Goal: Task Accomplishment & Management: Manage account settings

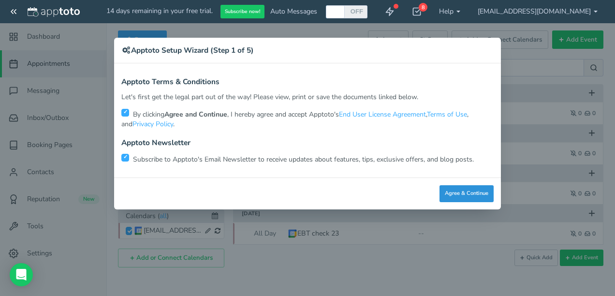
click at [463, 193] on button "Agree & Continue" at bounding box center [466, 193] width 54 height 17
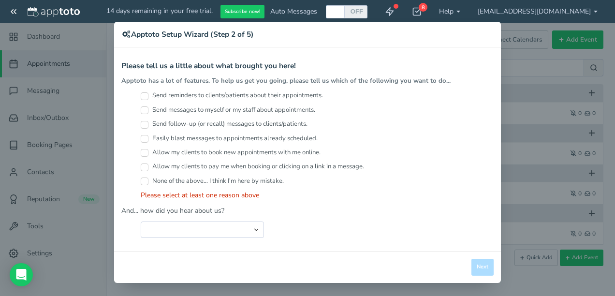
scroll to position [16, 0]
click at [250, 225] on select "Search Engine (Google, Yahoo, Bing, etc.) Search Engine Advertisement Blog Post…" at bounding box center [202, 229] width 123 height 16
select select "string:Google Calendar Add On"
click at [141, 221] on select "Search Engine (Google, Yahoo, Bing, etc.) Search Engine Advertisement Blog Post…" at bounding box center [202, 229] width 123 height 16
click at [141, 94] on input "Send reminders to clients/patients about their appointments." at bounding box center [145, 96] width 8 height 8
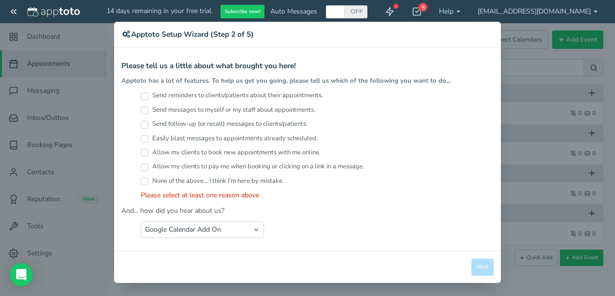
checkbox input "true"
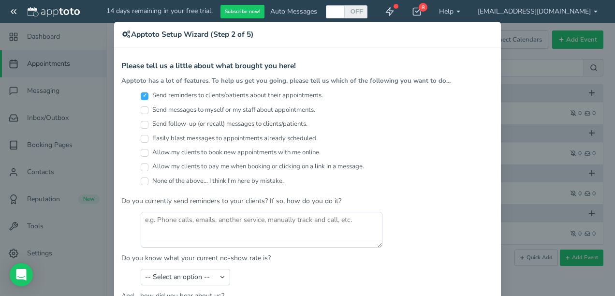
scroll to position [32, 0]
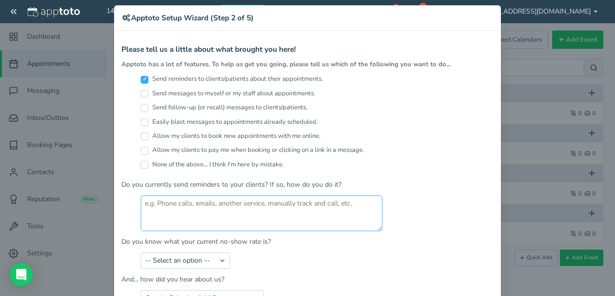
click at [178, 209] on textarea at bounding box center [262, 213] width 242 height 36
drag, startPoint x: 188, startPoint y: 203, endPoint x: 126, endPoint y: 200, distance: 61.4
click at [125, 200] on div at bounding box center [307, 213] width 372 height 36
type textarea "remind ME with phone call"
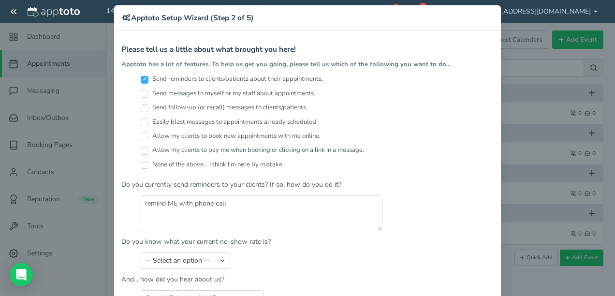
click at [399, 182] on p "Do you currently send reminders to your clients? If so, how do you do it?" at bounding box center [307, 185] width 372 height 10
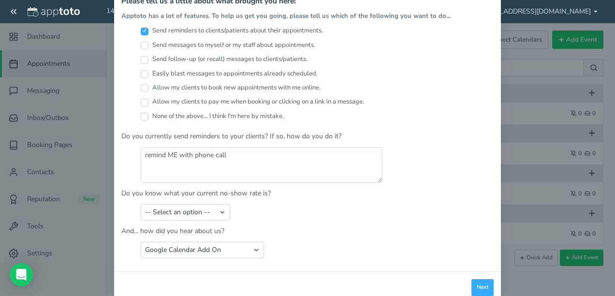
scroll to position [101, 0]
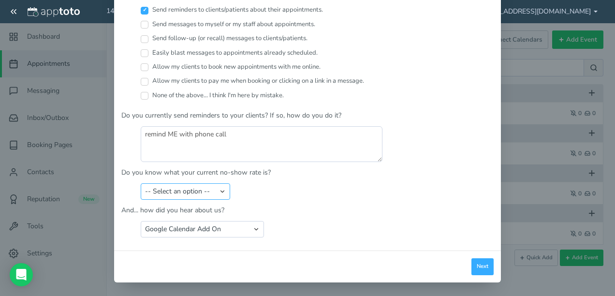
click at [217, 191] on select "-- Select an option -- Less than 5% 5-10% 10-20% 20-30% More than 30% Not sure" at bounding box center [185, 191] width 89 height 16
click at [217, 189] on select "-- Select an option -- Less than 5% 5-10% 10-20% 20-30% More than 30% Not sure" at bounding box center [185, 191] width 89 height 16
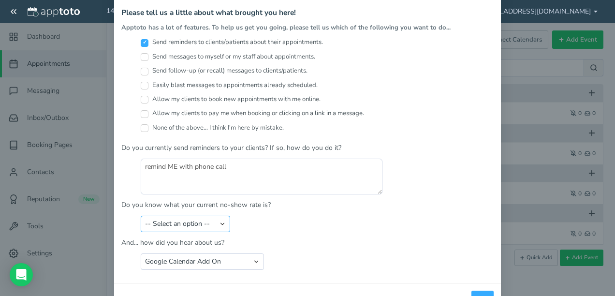
click at [220, 221] on select "-- Select an option -- Less than 5% 5-10% 10-20% 20-30% More than 30% Not sure" at bounding box center [185, 224] width 89 height 16
click at [299, 216] on div "-- Select an option -- Less than 5% 5-10% 10-20% 20-30% More than 30% Not sure" at bounding box center [307, 224] width 372 height 16
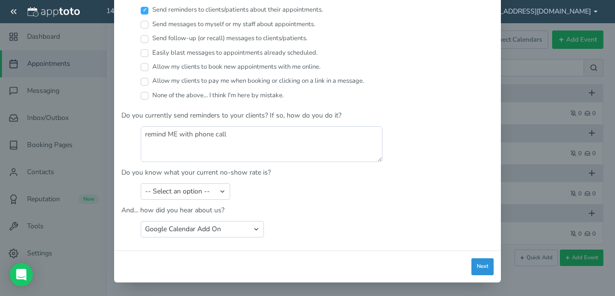
click at [478, 265] on button "Next" at bounding box center [482, 266] width 22 height 17
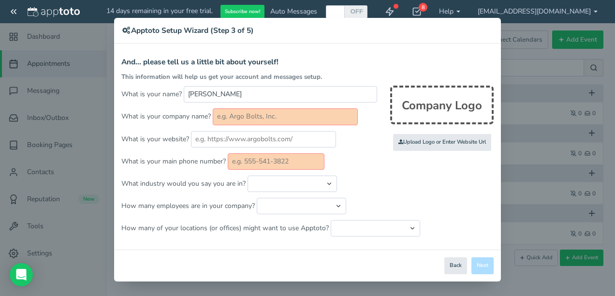
scroll to position [3, 0]
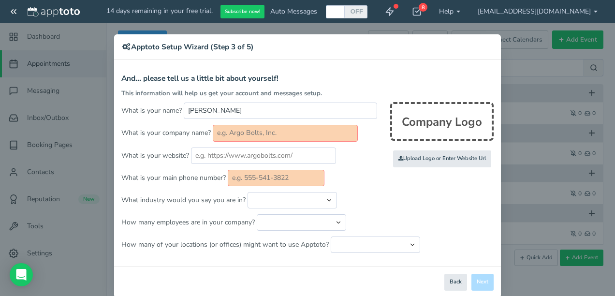
click at [293, 176] on input "text" at bounding box center [276, 178] width 97 height 16
type input "9542425831"
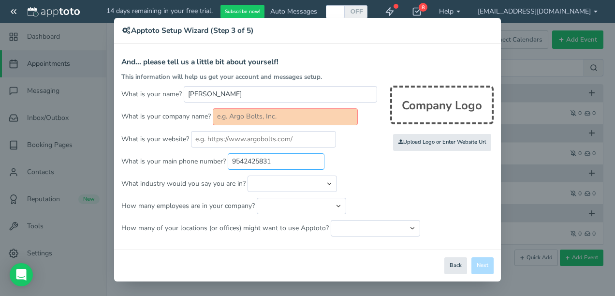
scroll to position [0, 0]
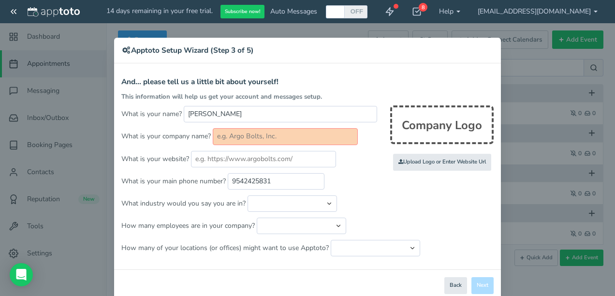
click at [417, 204] on p "What industry would you say you are in? Automotive Cleaning Services Consulting…" at bounding box center [307, 203] width 372 height 16
click at [478, 286] on div "Close Logout Cancel Back Saving! Save Done Next Agree & Continue" at bounding box center [307, 285] width 387 height 32
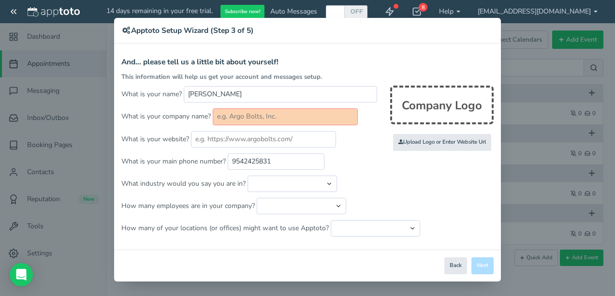
click at [477, 262] on div "Close Logout Cancel Back Saving! Save Done Next Agree & Continue" at bounding box center [307, 265] width 387 height 32
click at [325, 184] on select "Automotive Cleaning Services Consulting Education - Classroom Education - Admis…" at bounding box center [291, 183] width 89 height 16
click at [454, 179] on p "What industry would you say you are in? Automotive Cleaning Services Consulting…" at bounding box center [307, 183] width 372 height 16
click at [277, 113] on input "text" at bounding box center [285, 116] width 145 height 16
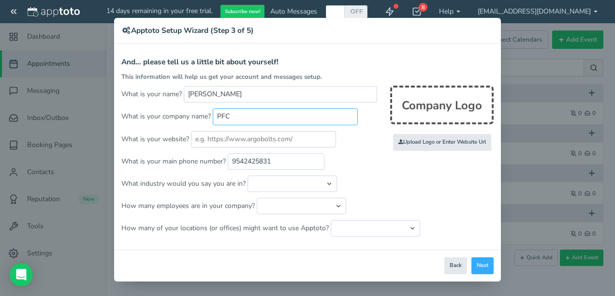
type input "PFC"
click at [358, 153] on p "What is your main phone number? 9542425831" at bounding box center [307, 161] width 372 height 16
click at [372, 175] on p "What industry would you say you are in? Automotive Cleaning Services Consulting…" at bounding box center [307, 183] width 372 height 16
click at [479, 268] on button "Next" at bounding box center [482, 265] width 22 height 17
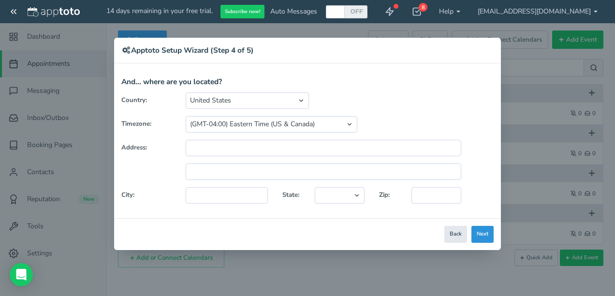
scroll to position [0, 0]
click at [226, 148] on input "text" at bounding box center [323, 148] width 275 height 16
type input "212 Campbell Dr. Apt. C"
type input "King"
select select "string:NC"
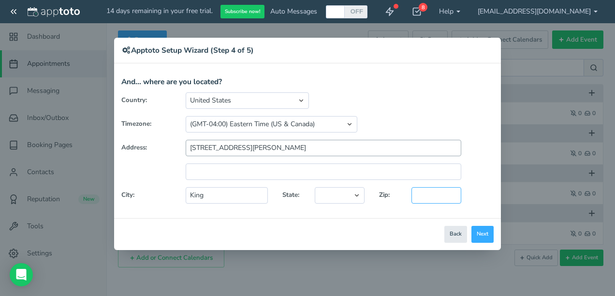
type input "27021"
click at [479, 236] on button "Next" at bounding box center [482, 234] width 22 height 17
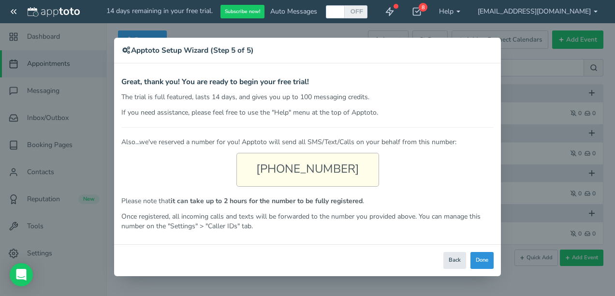
click at [485, 257] on button "Done" at bounding box center [481, 260] width 23 height 17
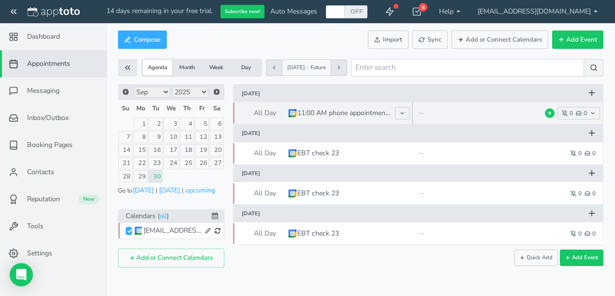
click at [474, 108] on div "--" at bounding box center [487, 113] width 139 height 10
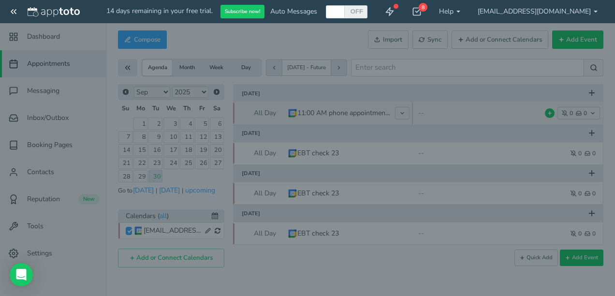
type input "11:00 AM phone appointment pharmacy home"
type input "[DATE]"
type input "12:00am"
type input "[DATE]"
type input "12:00am"
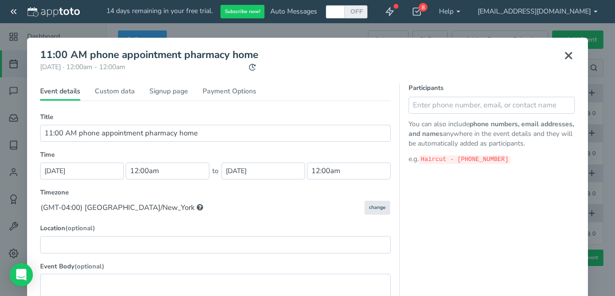
click at [563, 55] on icon at bounding box center [569, 56] width 12 height 12
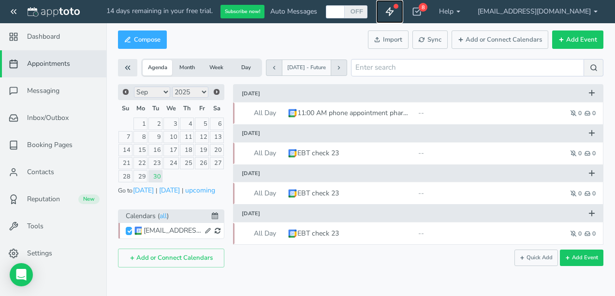
click at [393, 14] on use at bounding box center [389, 12] width 7 height 8
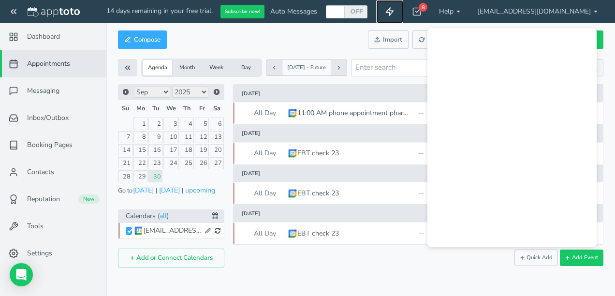
click at [393, 11] on use at bounding box center [389, 12] width 7 height 8
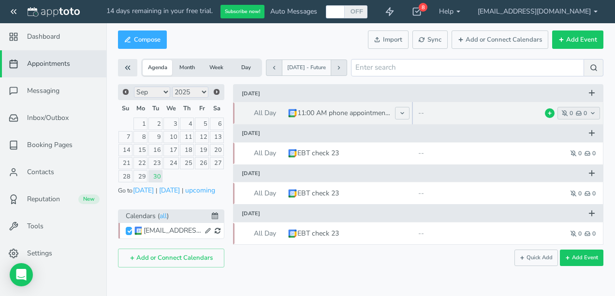
click at [593, 113] on icon "button" at bounding box center [593, 113] width 6 height 6
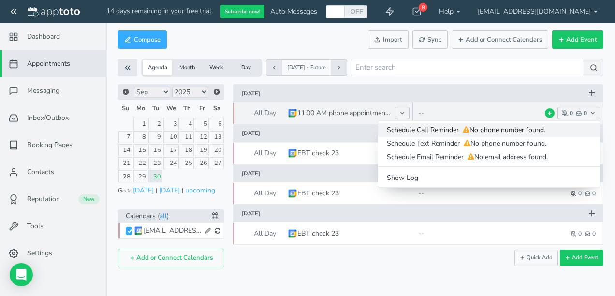
click at [509, 129] on span "No phone number found." at bounding box center [503, 129] width 85 height 9
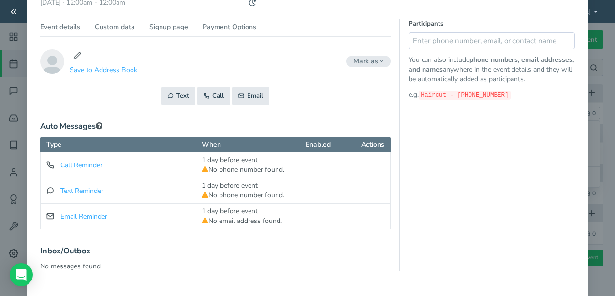
scroll to position [32, 0]
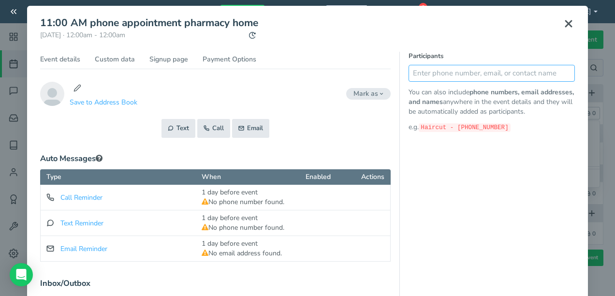
click at [418, 72] on input "text" at bounding box center [491, 73] width 166 height 17
type input "9542425831"
click at [565, 74] on button at bounding box center [564, 73] width 19 height 17
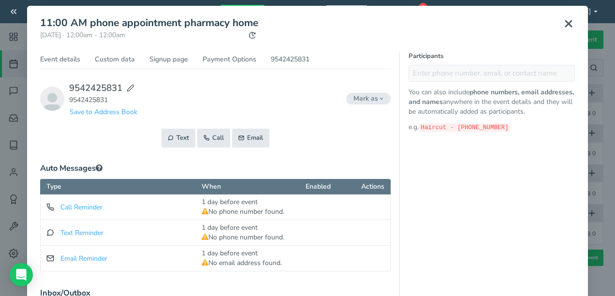
scroll to position [48, 0]
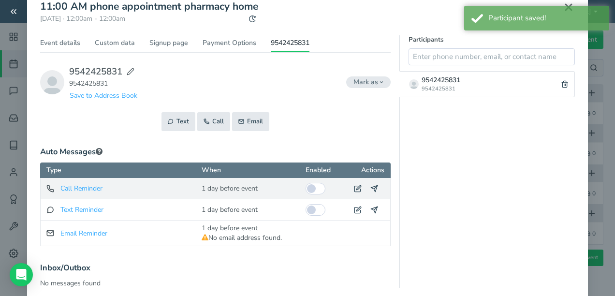
click at [244, 192] on div "1 day before event (pending)" at bounding box center [230, 189] width 56 height 10
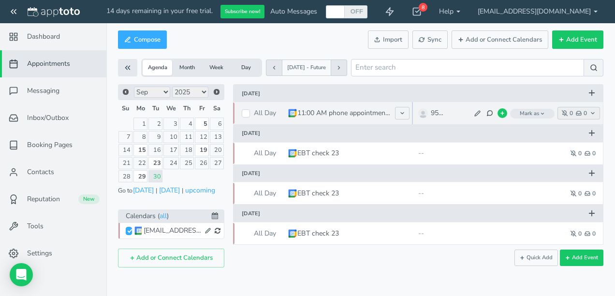
click at [591, 110] on button "0 0" at bounding box center [578, 113] width 43 height 13
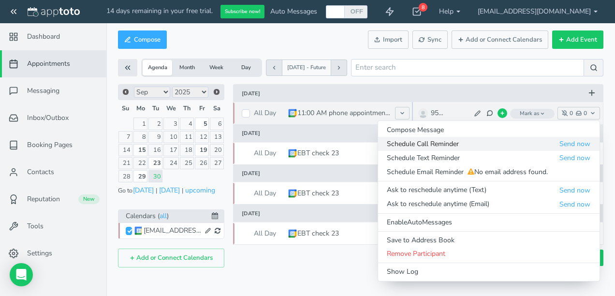
click at [503, 144] on span "Schedule Call Reminder" at bounding box center [473, 144] width 172 height 10
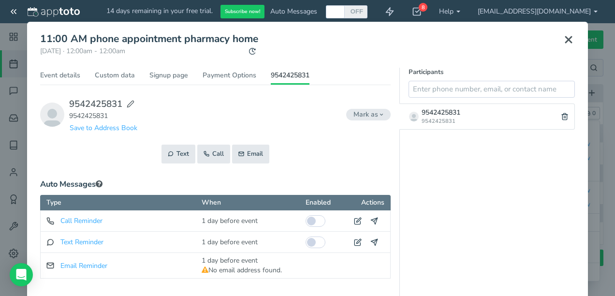
scroll to position [48, 0]
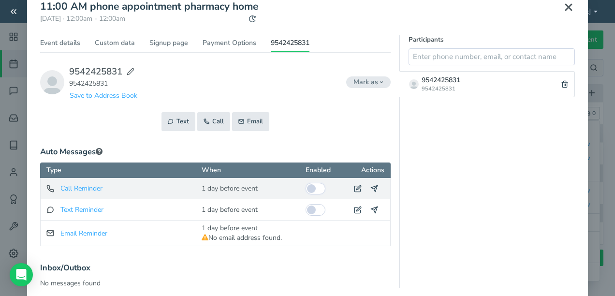
click at [309, 187] on input "checkbox" at bounding box center [315, 189] width 20 height 12
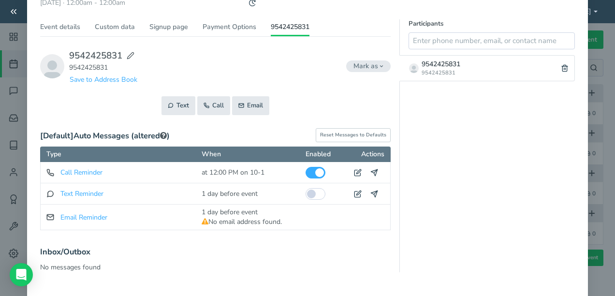
scroll to position [113, 0]
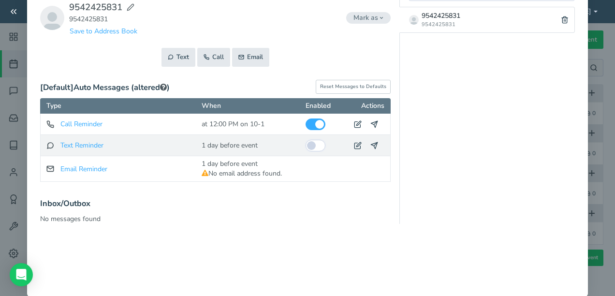
click at [313, 144] on input "checkbox" at bounding box center [315, 146] width 20 height 12
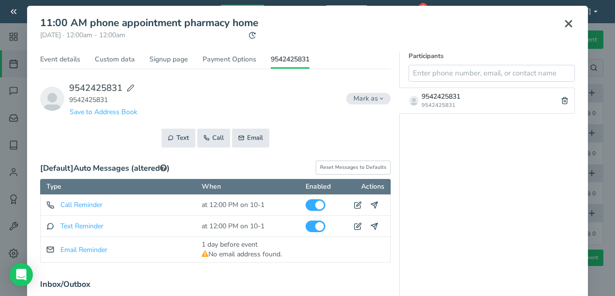
scroll to position [0, 0]
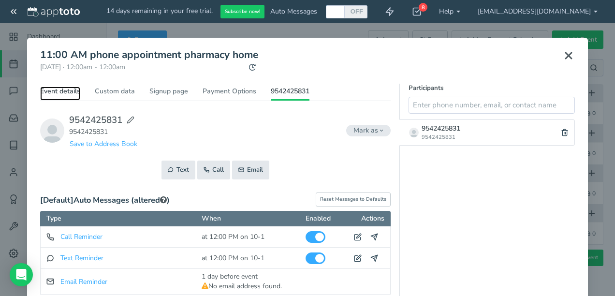
click at [60, 92] on link "Event details" at bounding box center [60, 94] width 40 height 14
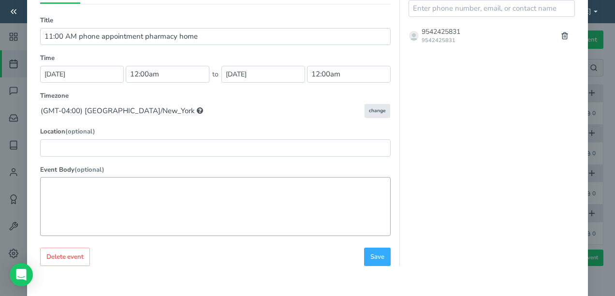
scroll to position [128, 0]
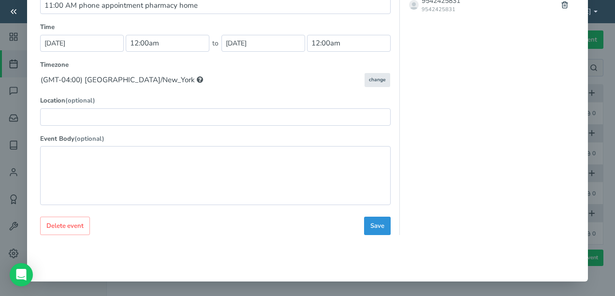
click at [370, 228] on span "Save" at bounding box center [377, 225] width 14 height 9
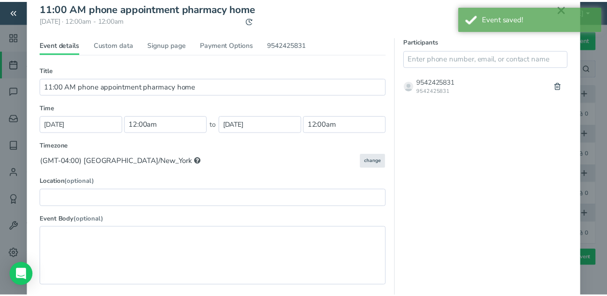
scroll to position [0, 0]
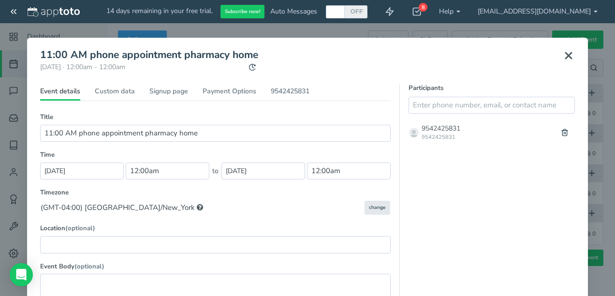
click at [567, 56] on icon at bounding box center [569, 56] width 12 height 12
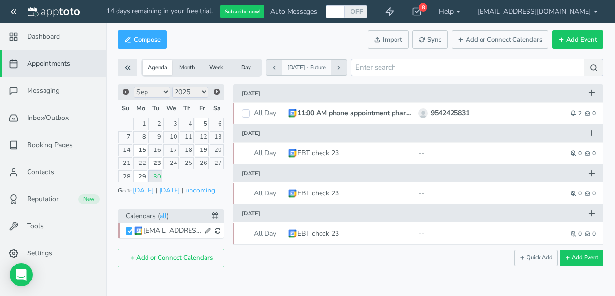
click at [187, 67] on button "Month" at bounding box center [186, 67] width 29 height 15
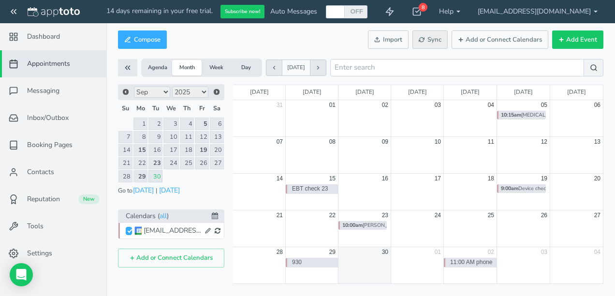
click at [429, 38] on span "Sync" at bounding box center [429, 39] width 23 height 9
click at [124, 65] on icon at bounding box center [127, 67] width 9 height 9
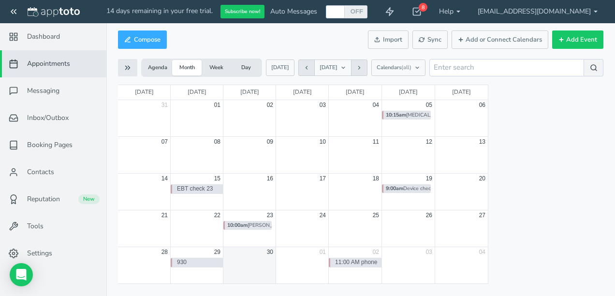
click at [47, 62] on span "Appointments" at bounding box center [48, 64] width 43 height 10
click at [276, 65] on button "[DATE]" at bounding box center [280, 67] width 29 height 16
click at [159, 68] on button "Agenda" at bounding box center [157, 67] width 29 height 15
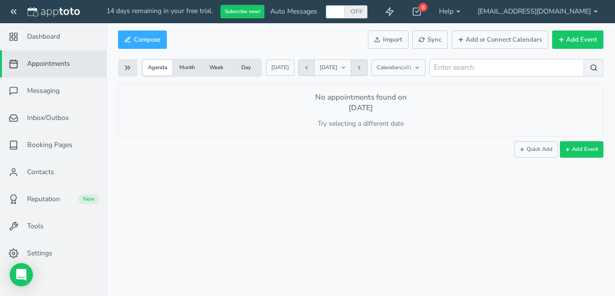
click at [192, 67] on button "Month" at bounding box center [186, 67] width 29 height 15
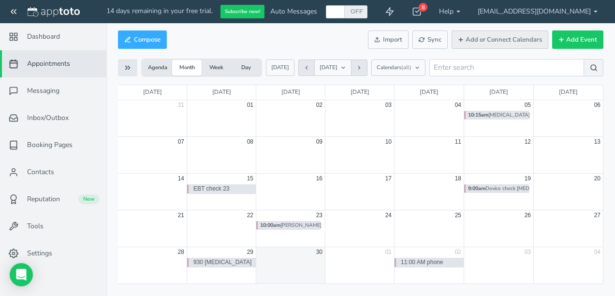
click at [497, 36] on button "Add or Connect Calendars" at bounding box center [499, 39] width 97 height 19
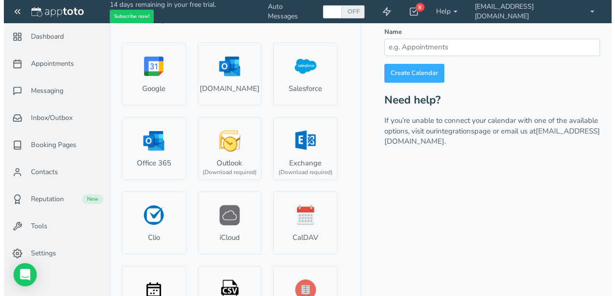
scroll to position [48, 0]
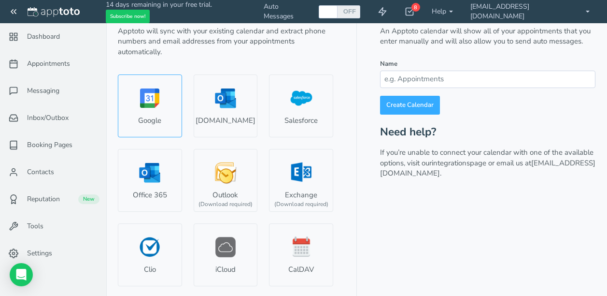
click at [161, 100] on link "Google" at bounding box center [150, 105] width 64 height 63
select select "number:58140"
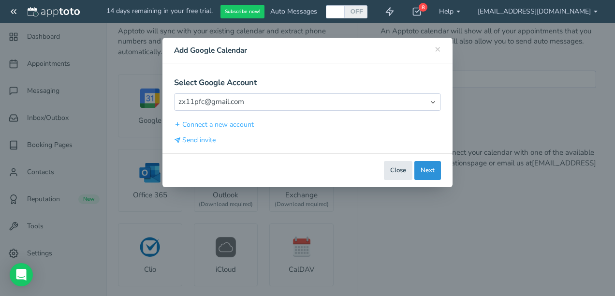
click at [425, 170] on button "Next" at bounding box center [427, 170] width 27 height 19
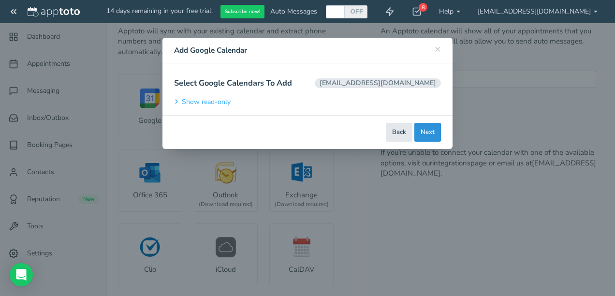
click at [427, 131] on button "Next" at bounding box center [427, 132] width 27 height 19
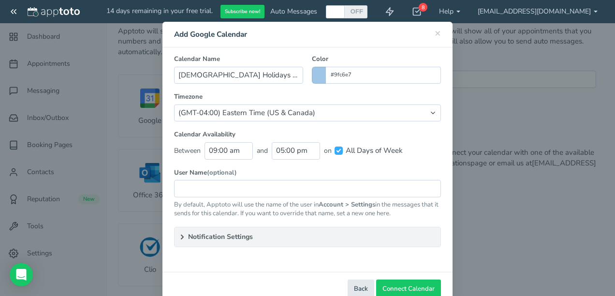
scroll to position [40, 0]
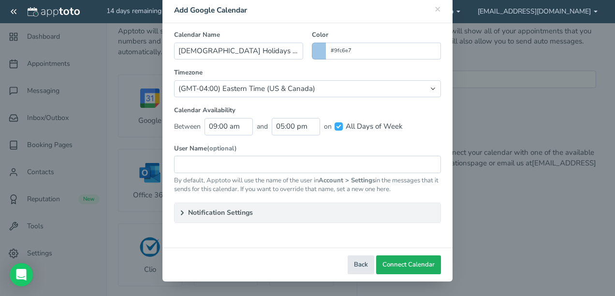
click at [411, 266] on span "Connect Calendar" at bounding box center [408, 264] width 52 height 9
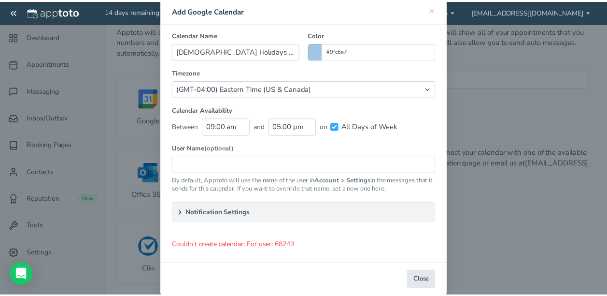
scroll to position [56, 0]
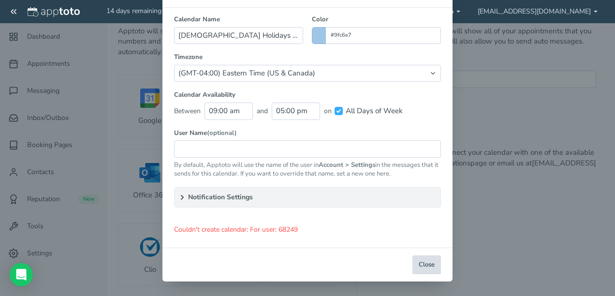
click at [418, 263] on button "Close" at bounding box center [426, 264] width 29 height 19
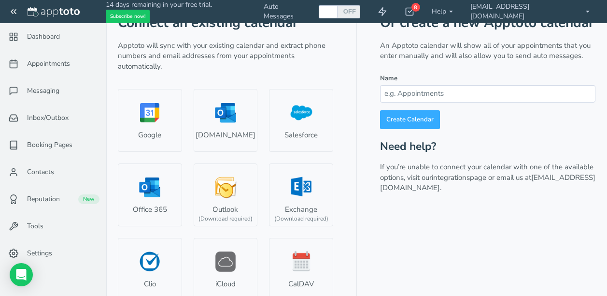
scroll to position [0, 0]
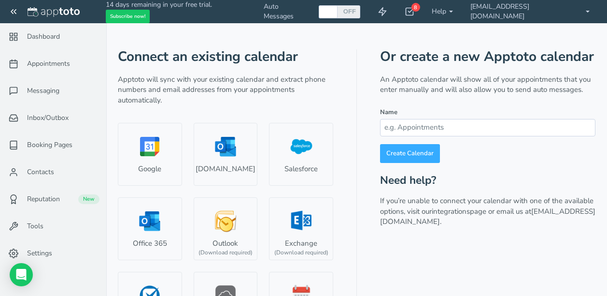
click at [315, 34] on div "Connect an existing calendar Apptoto will sync with your existing calendar and …" at bounding box center [357, 218] width 478 height 391
click at [572, 11] on link "[EMAIL_ADDRESS][DOMAIN_NAME]" at bounding box center [530, 11] width 137 height 23
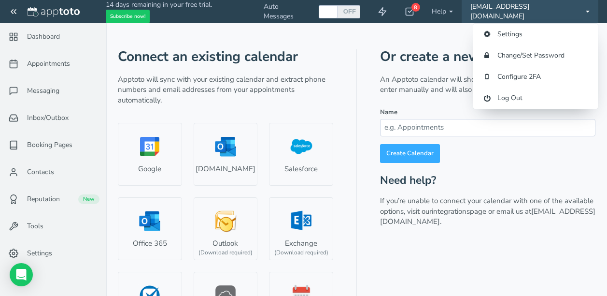
click at [332, 34] on div "Connect an existing calendar Apptoto will sync with your existing calendar and …" at bounding box center [357, 218] width 478 height 391
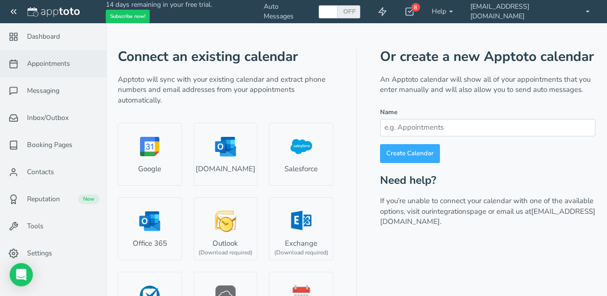
click at [34, 63] on span "Appointments" at bounding box center [48, 64] width 43 height 10
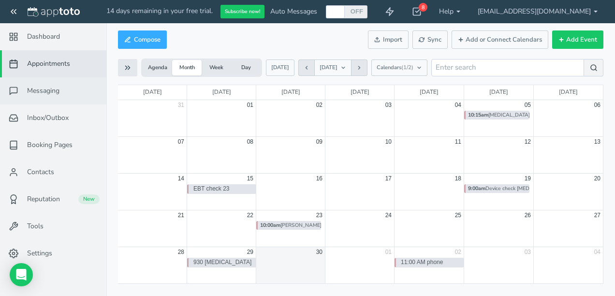
click at [41, 91] on span "Messaging" at bounding box center [43, 91] width 32 height 10
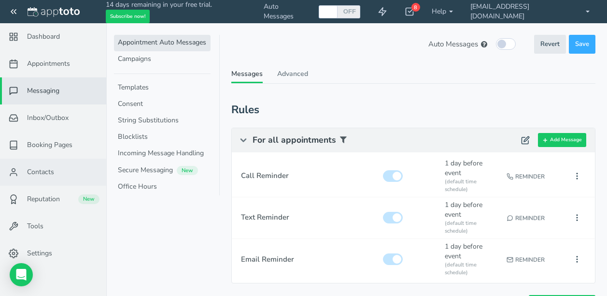
click at [42, 170] on span "Contacts" at bounding box center [40, 172] width 27 height 10
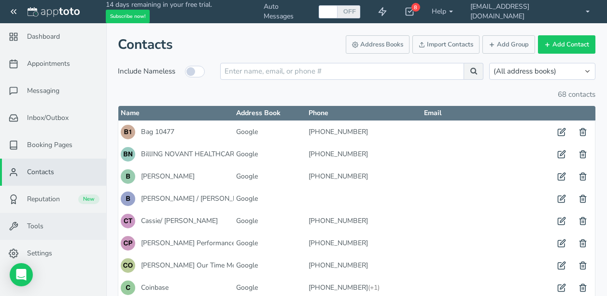
click at [53, 223] on link "Tools" at bounding box center [53, 226] width 106 height 27
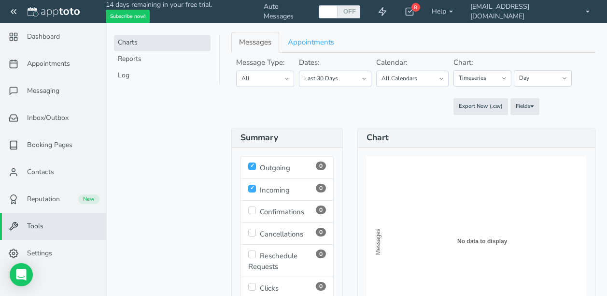
scroll to position [64, 0]
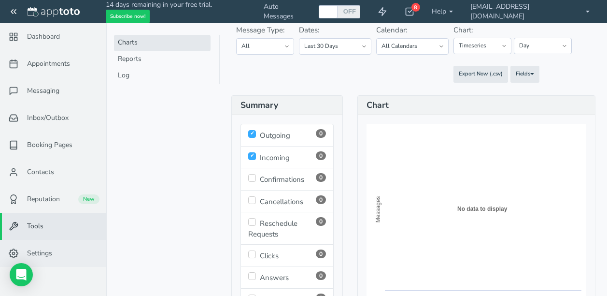
click at [53, 254] on link "Settings" at bounding box center [53, 253] width 106 height 27
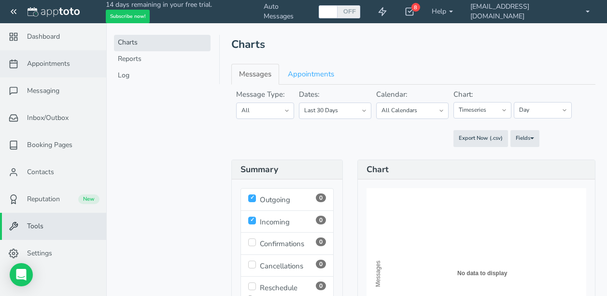
click at [71, 61] on link "Appointments" at bounding box center [53, 63] width 106 height 27
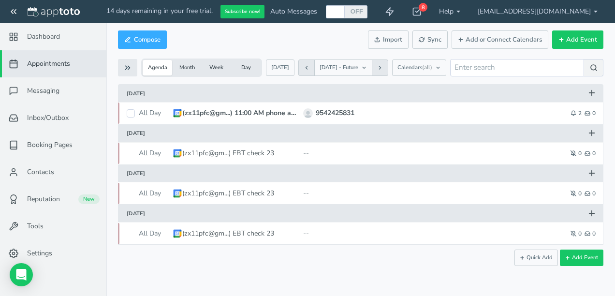
click at [188, 65] on button "Month" at bounding box center [186, 67] width 29 height 15
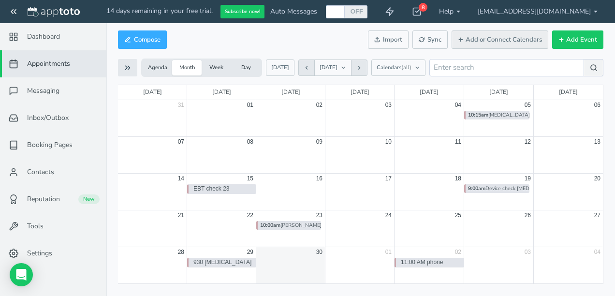
click at [483, 40] on button "Add or Connect Calendars" at bounding box center [499, 39] width 97 height 19
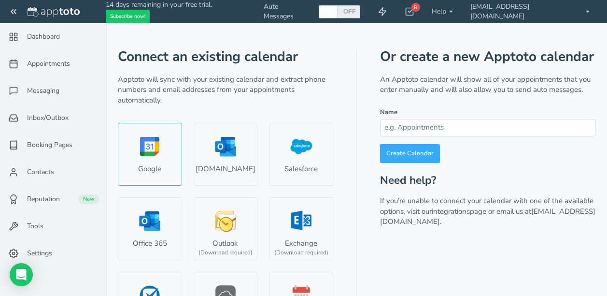
click at [147, 174] on link "Google" at bounding box center [150, 154] width 64 height 63
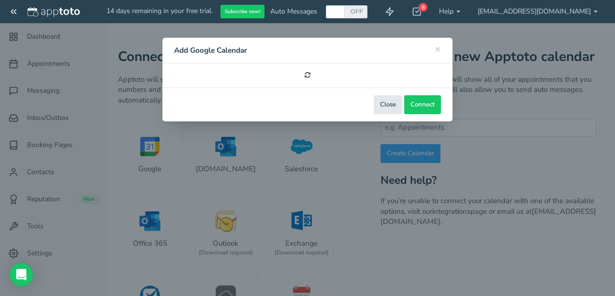
select select "number:58140"
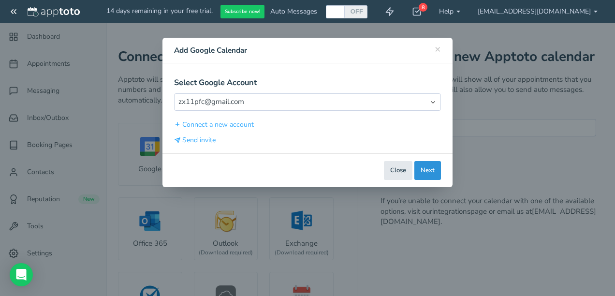
click at [423, 171] on button "Next" at bounding box center [427, 170] width 27 height 19
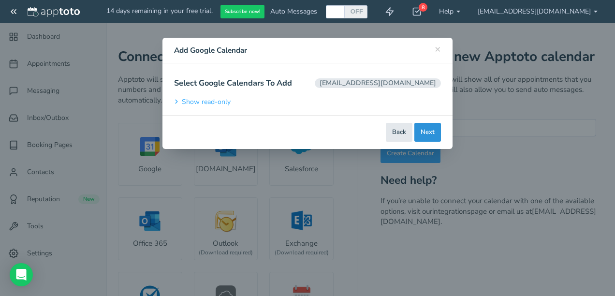
click at [423, 134] on button "Next" at bounding box center [427, 132] width 27 height 19
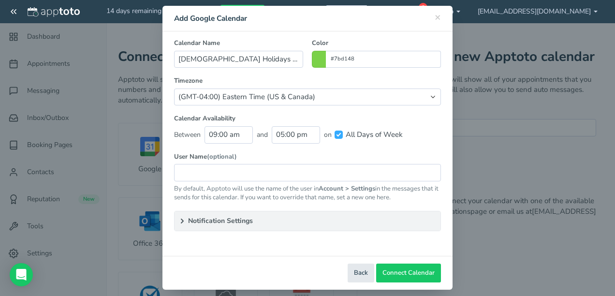
scroll to position [40, 0]
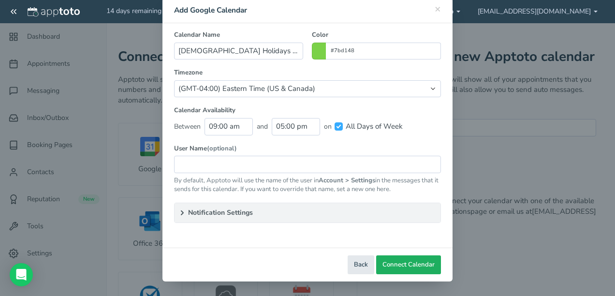
click at [399, 262] on span "Connect Calendar" at bounding box center [408, 264] width 52 height 9
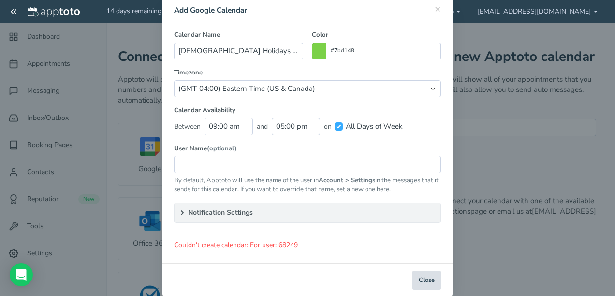
click at [423, 278] on button "Close" at bounding box center [426, 280] width 29 height 19
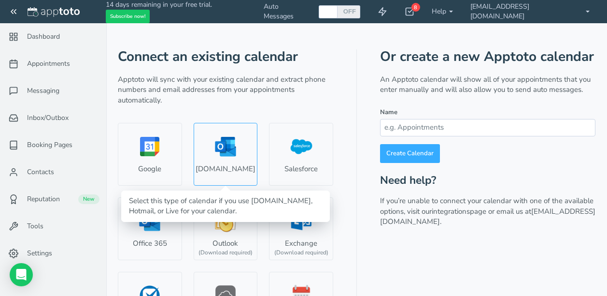
click at [228, 159] on link "[DOMAIN_NAME]" at bounding box center [226, 154] width 64 height 63
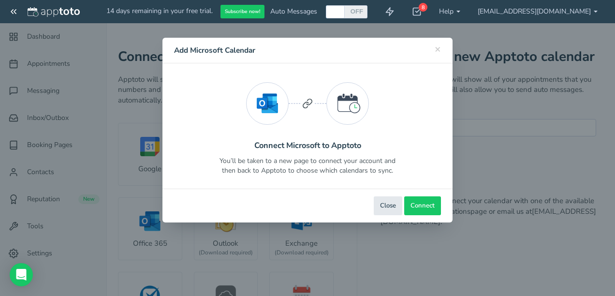
scroll to position [0, 0]
click at [421, 211] on button "Connect" at bounding box center [422, 205] width 37 height 19
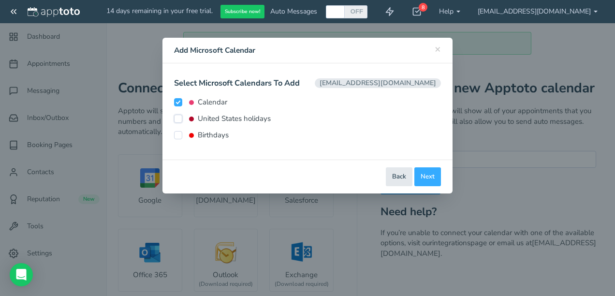
click at [176, 118] on input "United States holidays" at bounding box center [178, 119] width 8 height 8
checkbox input "true"
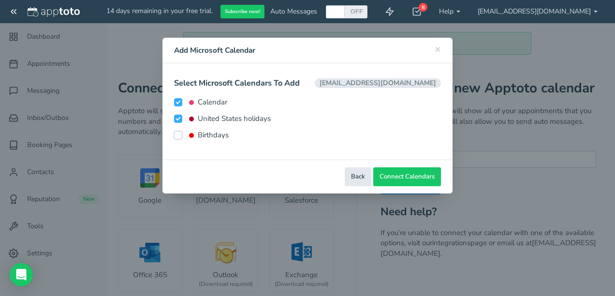
click at [178, 136] on input "Birthdays" at bounding box center [178, 135] width 8 height 8
checkbox input "true"
click at [407, 175] on span "Connect Calendars" at bounding box center [406, 176] width 55 height 9
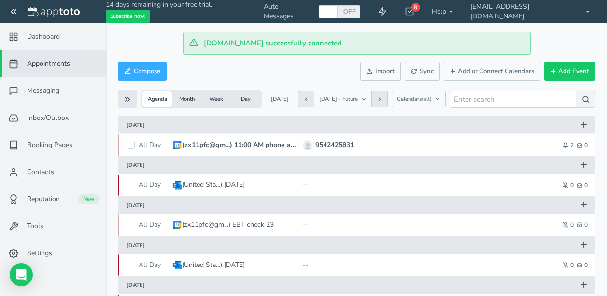
click at [188, 93] on button "Month" at bounding box center [186, 98] width 29 height 15
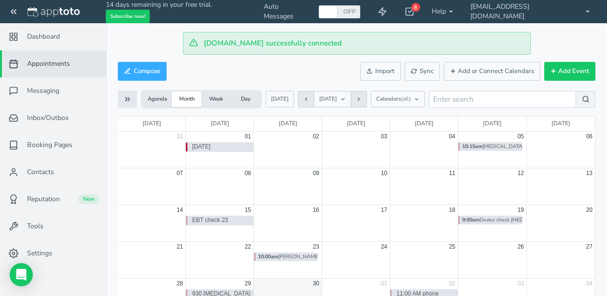
scroll to position [31, 0]
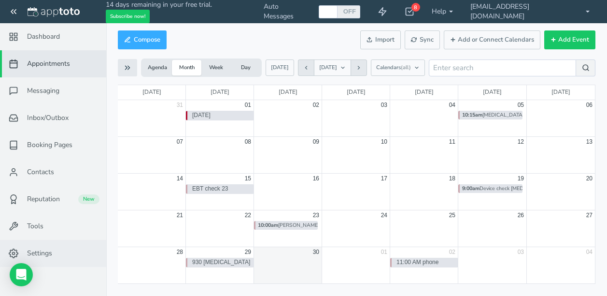
click at [71, 249] on link "Settings" at bounding box center [53, 253] width 106 height 27
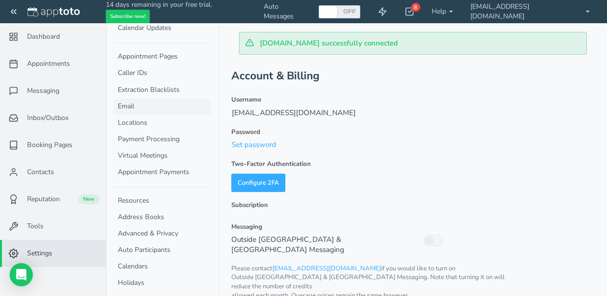
scroll to position [118, 0]
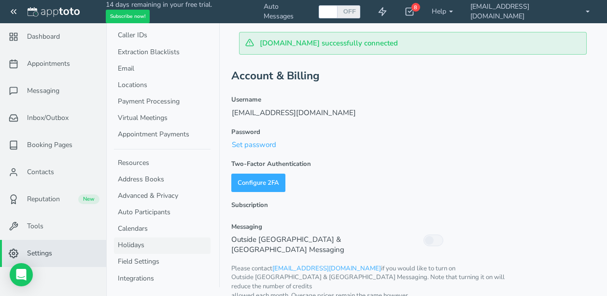
click at [169, 247] on link "Holidays" at bounding box center [162, 245] width 97 height 16
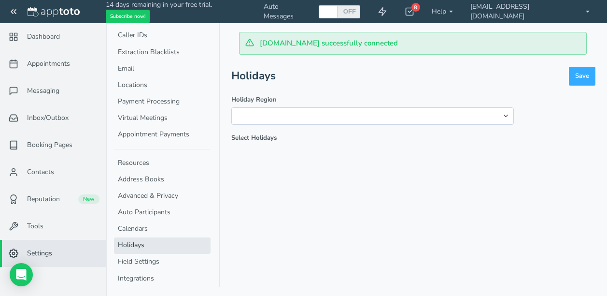
select select "string:us"
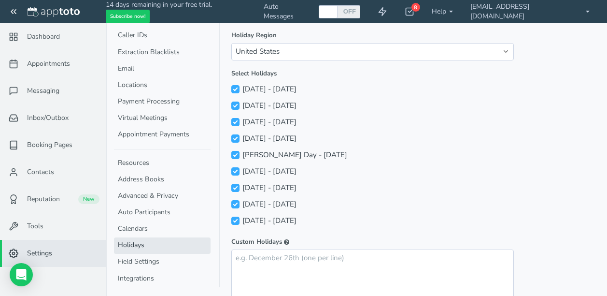
scroll to position [16, 0]
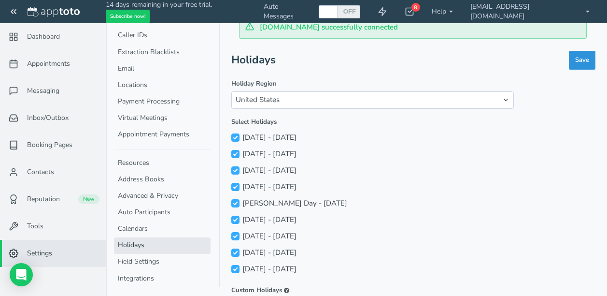
click at [583, 64] on span "Save" at bounding box center [583, 60] width 14 height 9
click at [172, 229] on link "Calendars" at bounding box center [162, 229] width 97 height 16
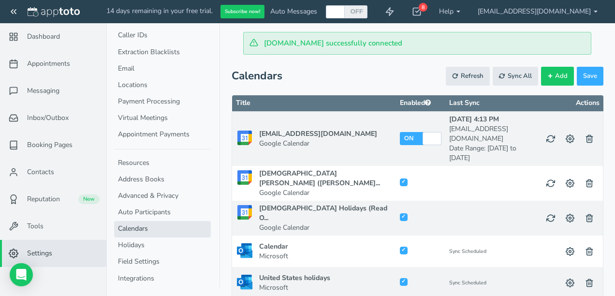
checkbox input "true"
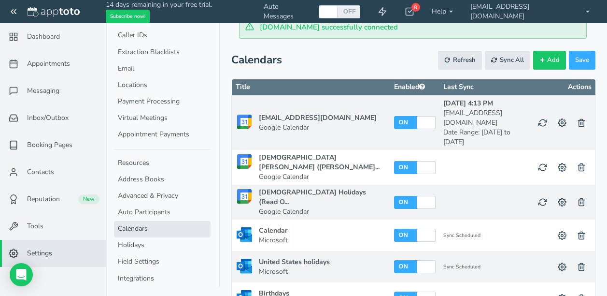
scroll to position [29, 0]
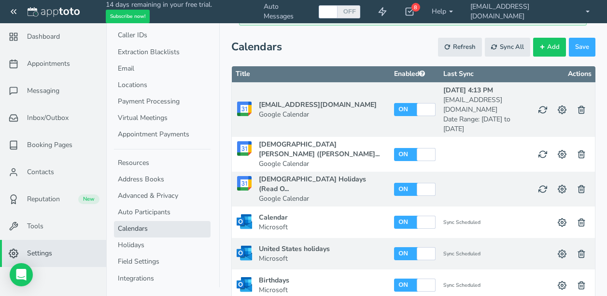
click at [418, 278] on div at bounding box center [426, 284] width 16 height 13
checkbox input "false"
click at [417, 183] on div at bounding box center [425, 189] width 17 height 13
checkbox input "false"
click at [418, 148] on div at bounding box center [426, 154] width 16 height 13
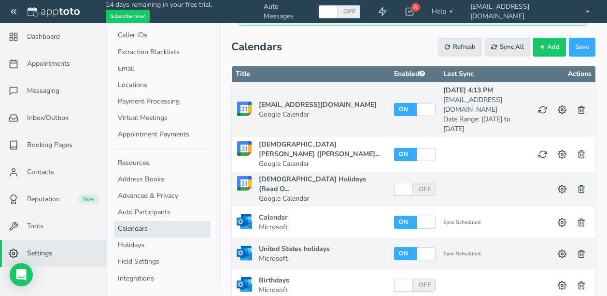
checkbox input "false"
click at [418, 103] on div at bounding box center [426, 109] width 16 height 13
checkbox input "false"
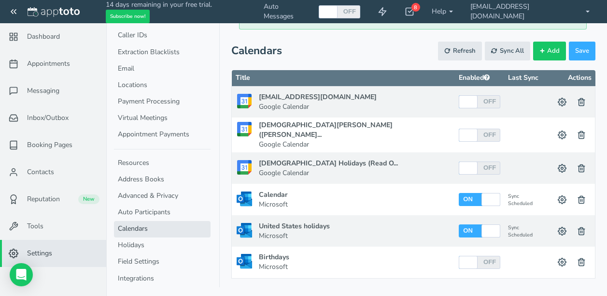
click at [483, 193] on div at bounding box center [491, 199] width 16 height 13
checkbox input "false"
click at [483, 224] on div at bounding box center [491, 230] width 16 height 13
checkbox input "false"
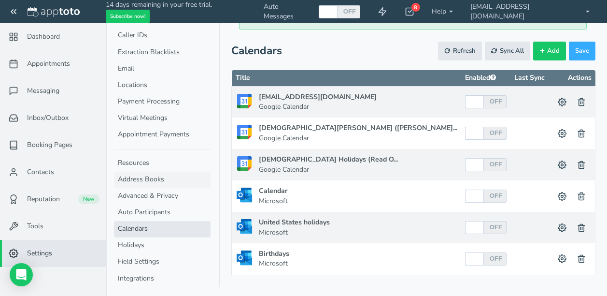
click at [166, 179] on link "Address Books" at bounding box center [162, 180] width 97 height 16
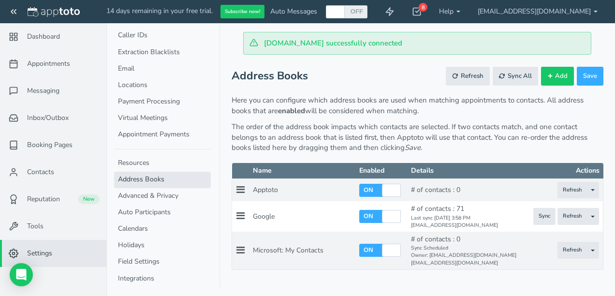
click at [399, 249] on div at bounding box center [391, 250] width 16 height 13
checkbox input "false"
click at [399, 221] on div at bounding box center [391, 216] width 16 height 13
click at [399, 213] on div at bounding box center [391, 216] width 16 height 13
checkbox input "false"
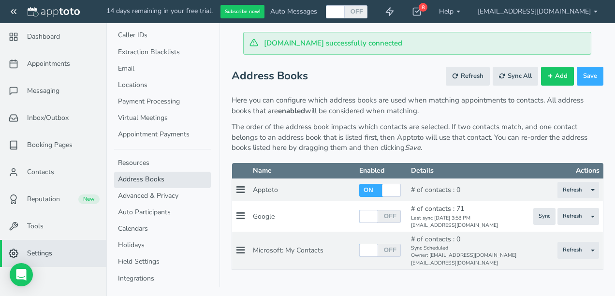
click at [399, 189] on div at bounding box center [391, 190] width 16 height 13
checkbox input "false"
click at [154, 161] on link "Resources" at bounding box center [162, 163] width 97 height 16
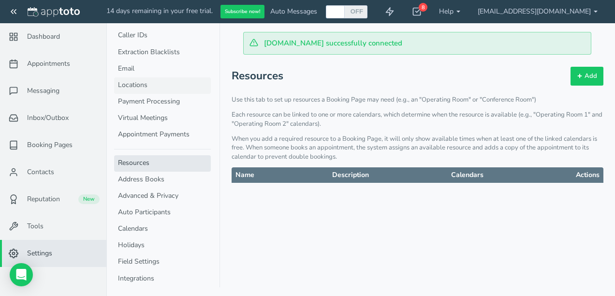
click at [182, 82] on link "Locations" at bounding box center [162, 85] width 97 height 16
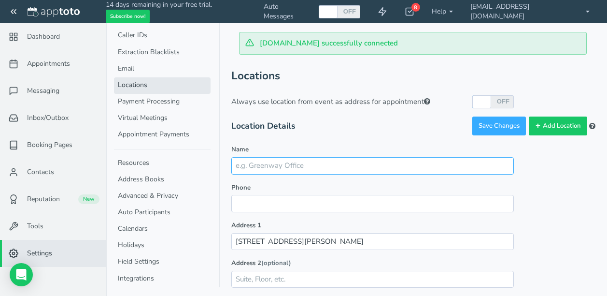
click at [312, 158] on input "Name" at bounding box center [372, 165] width 283 height 17
type input "Paul Caccamo"
type input "9542425831"
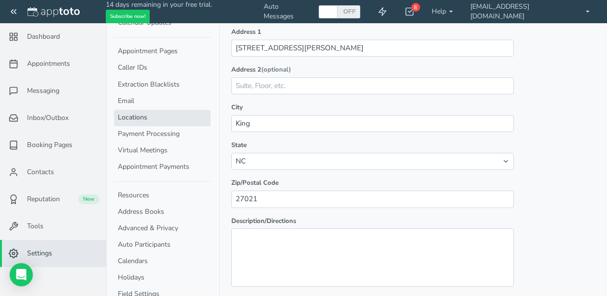
scroll to position [70, 0]
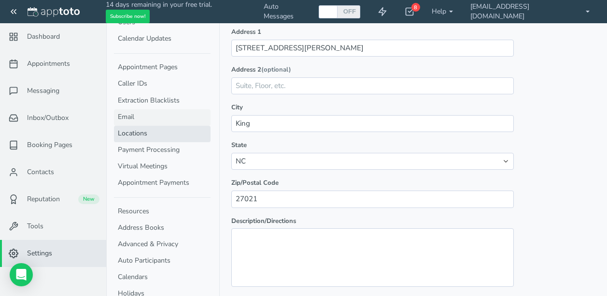
click at [183, 116] on link "Email" at bounding box center [162, 117] width 97 height 16
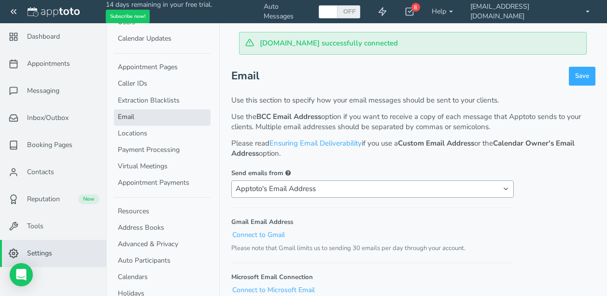
scroll to position [16, 0]
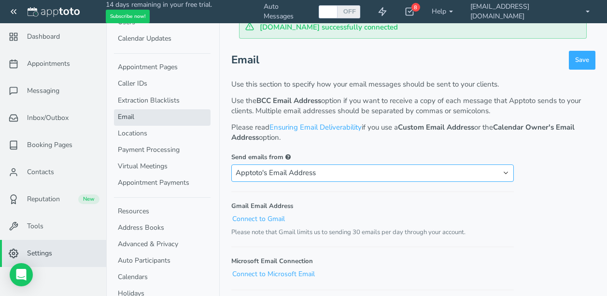
click at [321, 171] on select "Apptoto's Email Address Custom Email Address Calendar Owner's Email Address Cal…" at bounding box center [372, 172] width 283 height 17
select select "calendar_owner"
click at [231, 164] on select "Apptoto's Email Address Custom Email Address Calendar Owner's Email Address Cal…" at bounding box center [372, 172] width 283 height 17
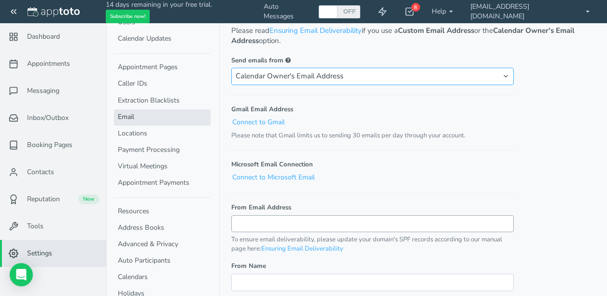
scroll to position [129, 0]
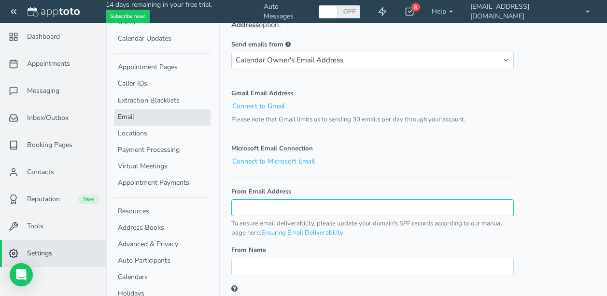
click at [300, 202] on input "From Email Address" at bounding box center [372, 207] width 283 height 17
type input "[EMAIL_ADDRESS][DOMAIN_NAME]"
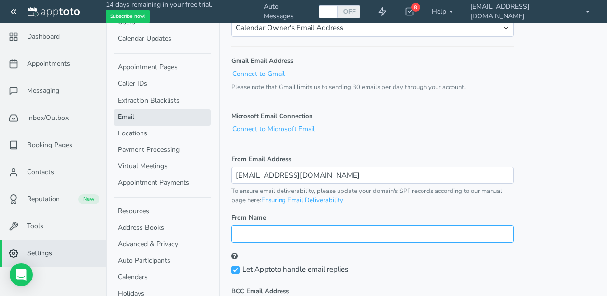
click at [282, 232] on input "From Name" at bounding box center [372, 233] width 283 height 17
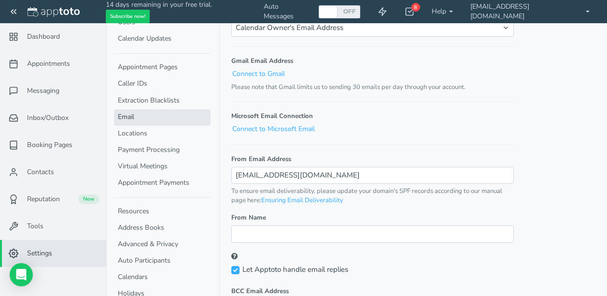
click at [386, 251] on div "From Name" at bounding box center [372, 237] width 283 height 48
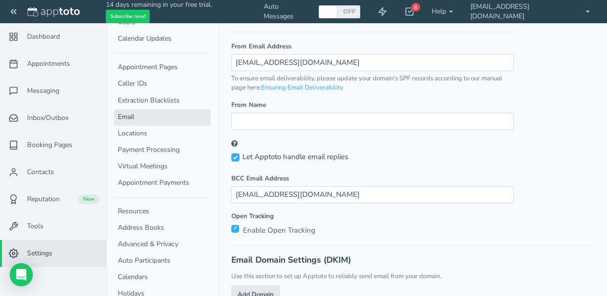
scroll to position [293, 0]
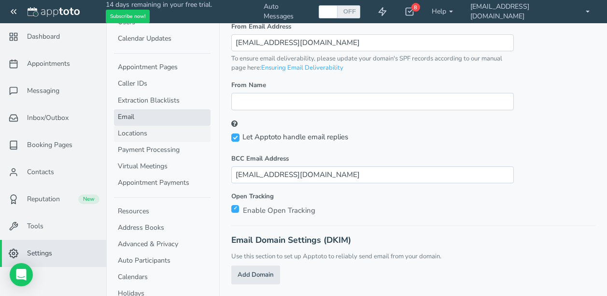
click at [159, 135] on link "Locations" at bounding box center [162, 134] width 97 height 16
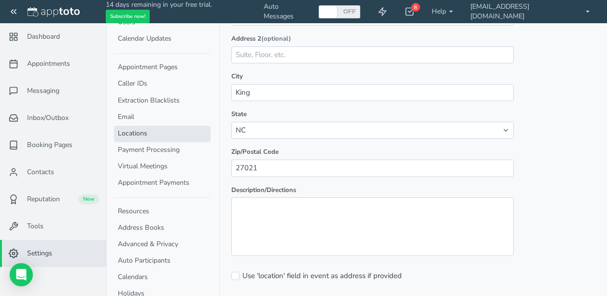
scroll to position [224, 0]
click at [161, 99] on link "Extraction Blacklists" at bounding box center [162, 101] width 97 height 16
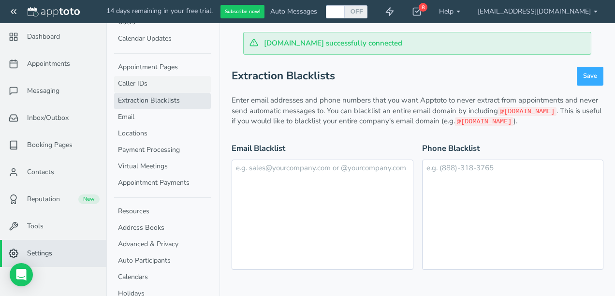
click at [160, 82] on link "Caller IDs" at bounding box center [162, 84] width 97 height 16
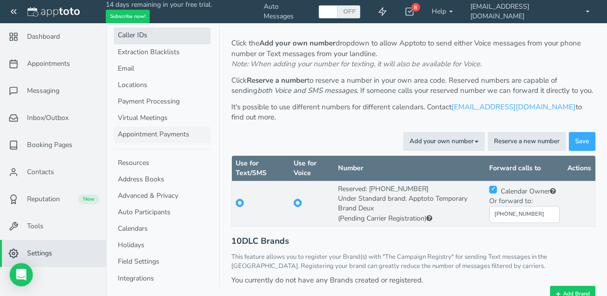
scroll to position [73, 0]
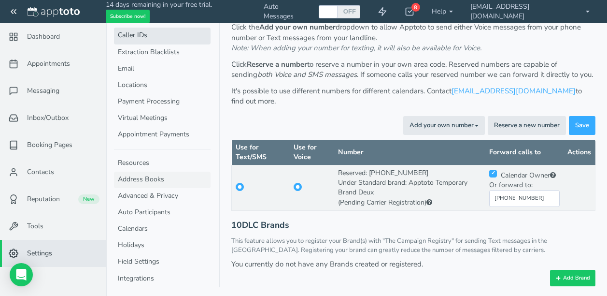
click at [181, 177] on link "Address Books" at bounding box center [162, 180] width 97 height 16
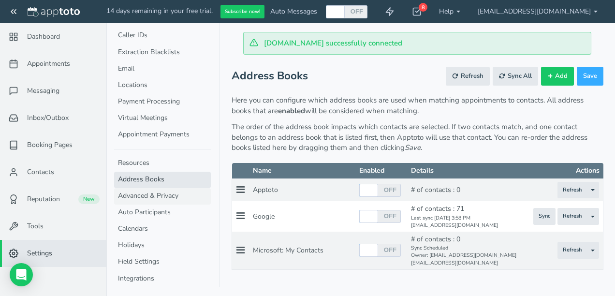
click at [180, 194] on link "Advanced & Privacy" at bounding box center [162, 196] width 97 height 16
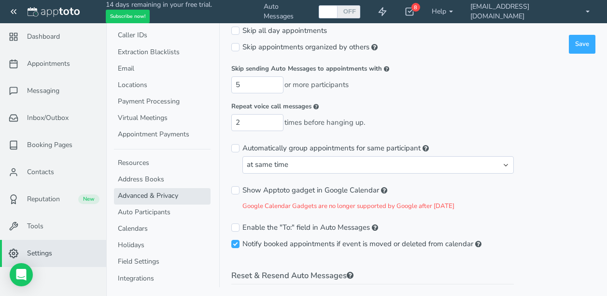
scroll to position [129, 0]
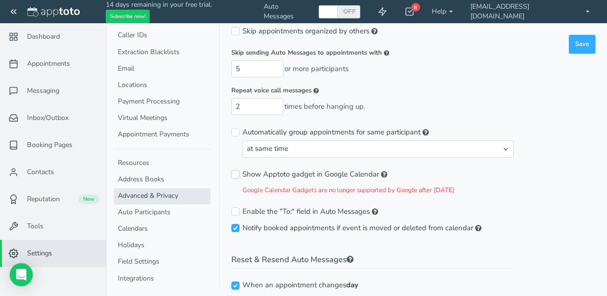
click at [237, 173] on input "Show Apptoto gadget in Google Calendar" at bounding box center [235, 174] width 8 height 8
checkbox input "true"
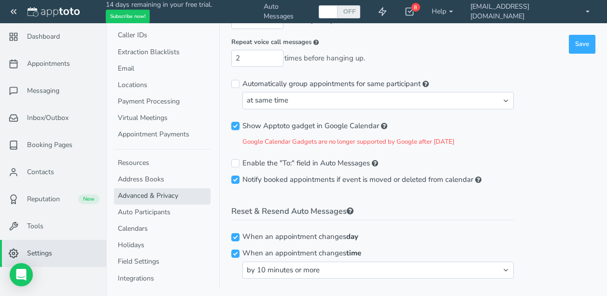
scroll to position [209, 0]
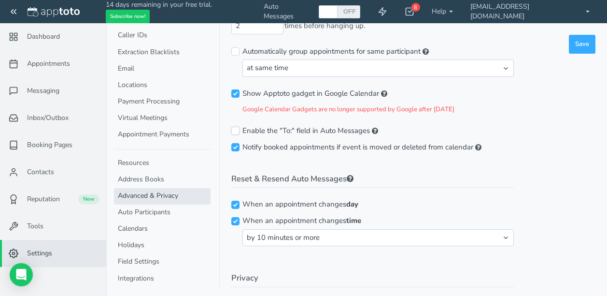
click at [233, 128] on input "Enable the "To:" field in Auto Messages" at bounding box center [235, 131] width 8 height 8
checkbox input "true"
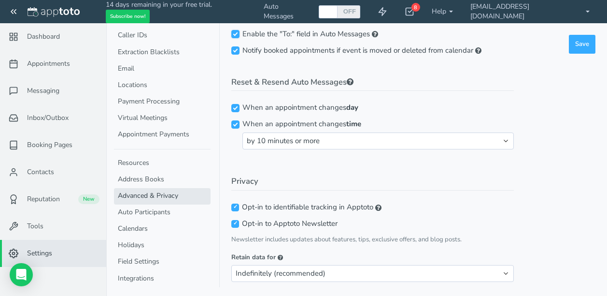
scroll to position [321, 0]
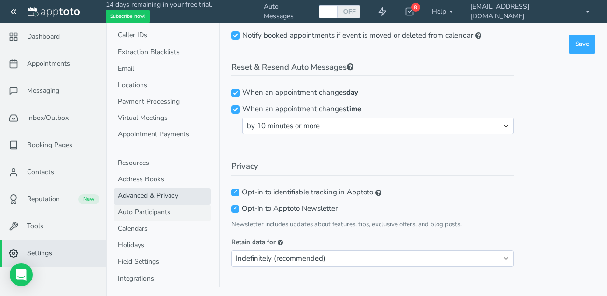
click at [134, 212] on link "Auto Participants" at bounding box center [162, 212] width 97 height 16
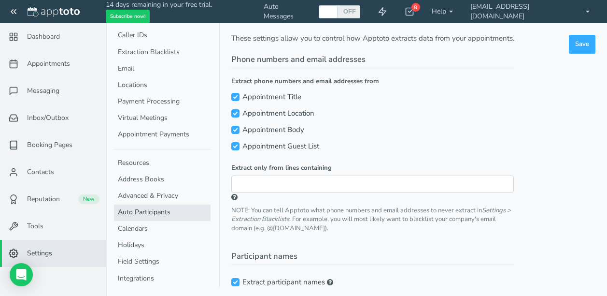
scroll to position [80, 0]
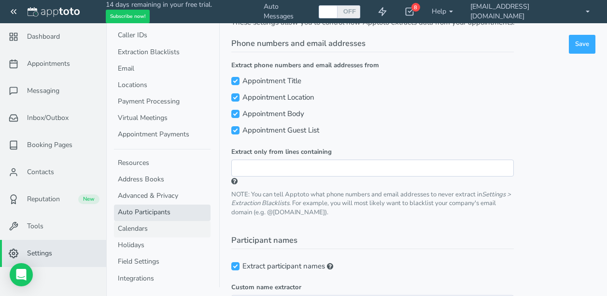
click at [175, 226] on link "Calendars" at bounding box center [162, 229] width 97 height 16
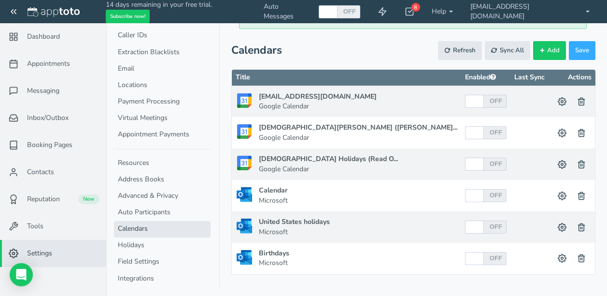
scroll to position [25, 0]
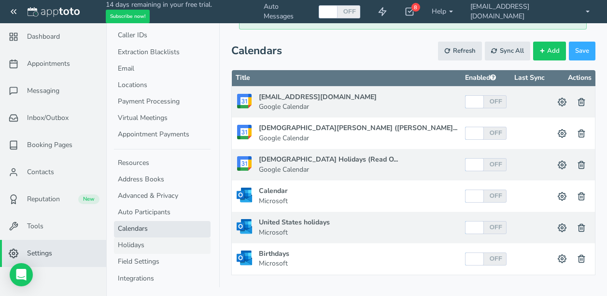
click at [153, 240] on link "Holidays" at bounding box center [162, 245] width 97 height 16
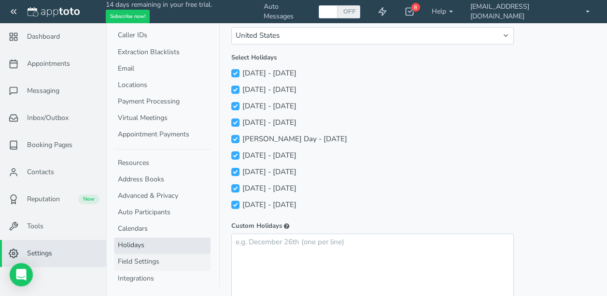
click at [153, 258] on link "Field Settings" at bounding box center [162, 262] width 97 height 16
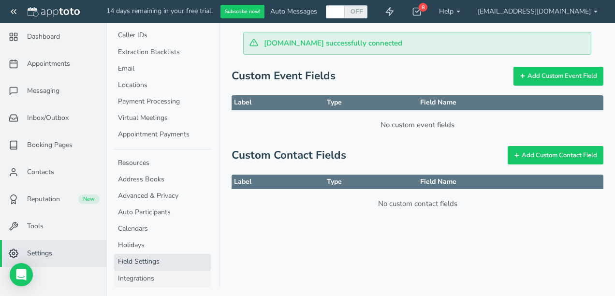
click at [166, 278] on link "Integrations" at bounding box center [162, 279] width 97 height 16
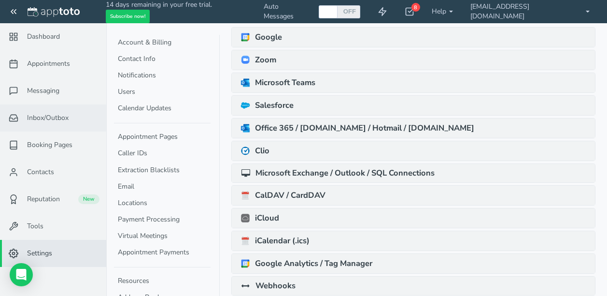
click at [49, 117] on span "Inbox/Outbox" at bounding box center [48, 118] width 42 height 10
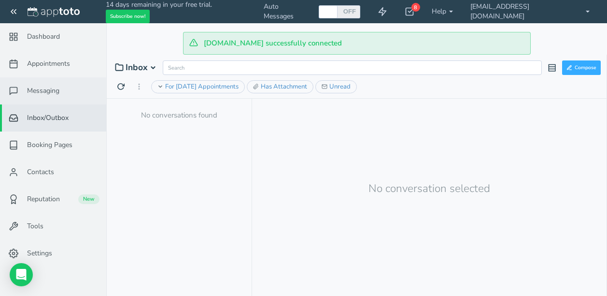
click at [43, 88] on span "Messaging" at bounding box center [43, 91] width 32 height 10
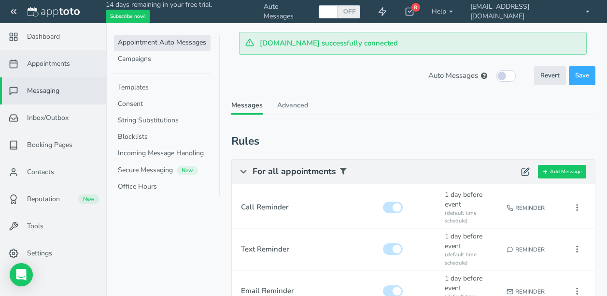
click at [45, 62] on span "Appointments" at bounding box center [48, 64] width 43 height 10
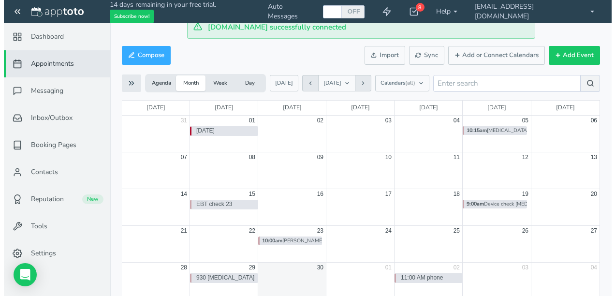
scroll to position [31, 0]
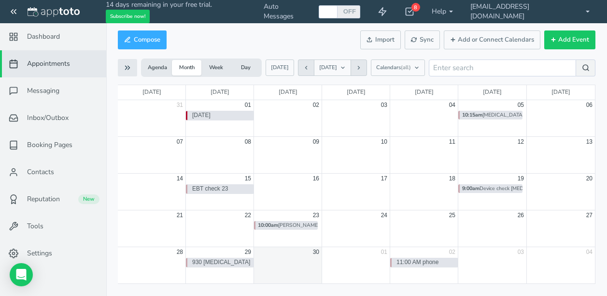
click at [303, 34] on div "Compose Actions Enable Auto Messages Disable Auto Messages Mark as Paid Externa…" at bounding box center [357, 39] width 478 height 23
click at [359, 67] on icon at bounding box center [359, 68] width 6 height 6
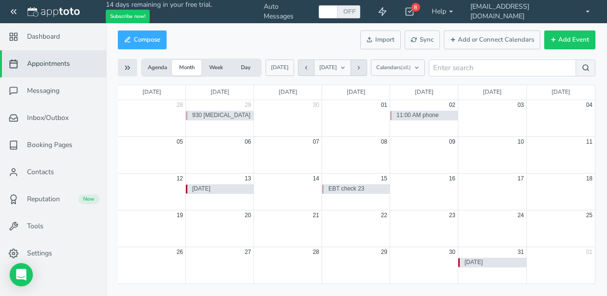
click at [283, 144] on div "07" at bounding box center [288, 142] width 68 height 10
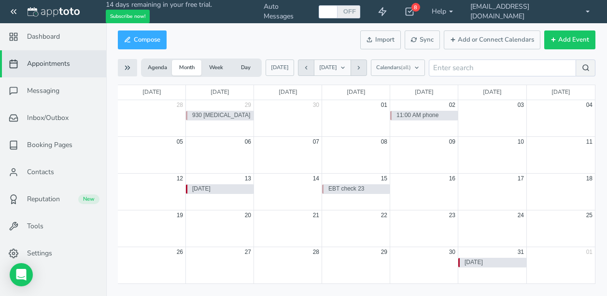
click at [297, 151] on div at bounding box center [288, 160] width 68 height 27
select select "number:17913"
type input "2025-10-07"
type input "12:00am"
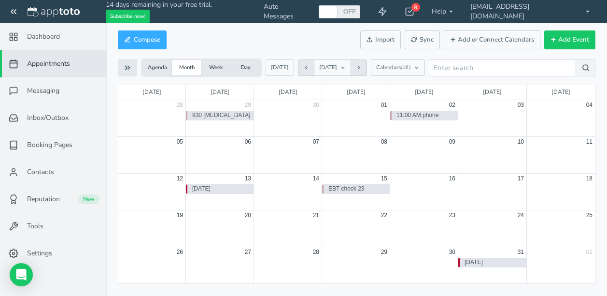
type input "2025-10-07"
type input "12:15am"
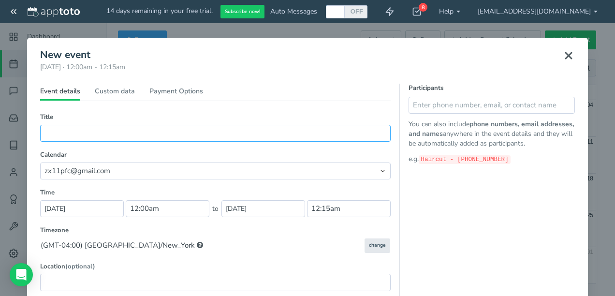
click at [71, 132] on input "text" at bounding box center [215, 133] width 350 height 17
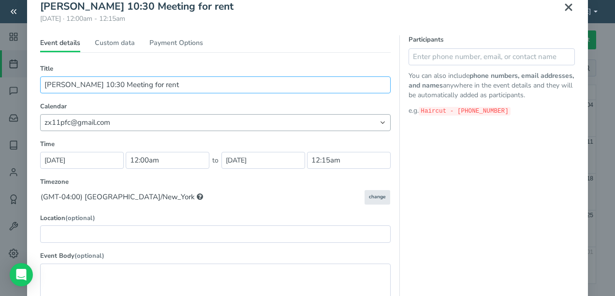
scroll to position [16, 0]
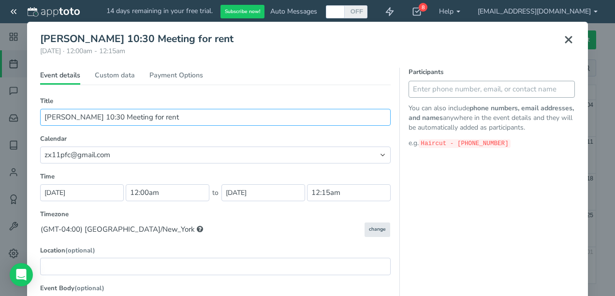
type input "Tammy 10:30 Meeting for rent"
click at [426, 90] on input "text" at bounding box center [491, 89] width 166 height 17
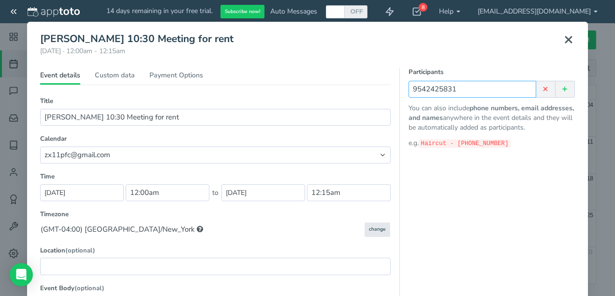
type input "9542425831"
click at [561, 86] on icon at bounding box center [564, 89] width 7 height 7
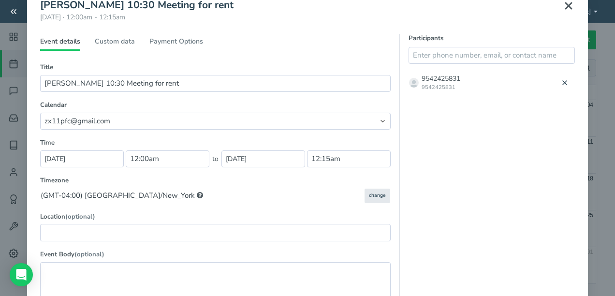
scroll to position [1, 0]
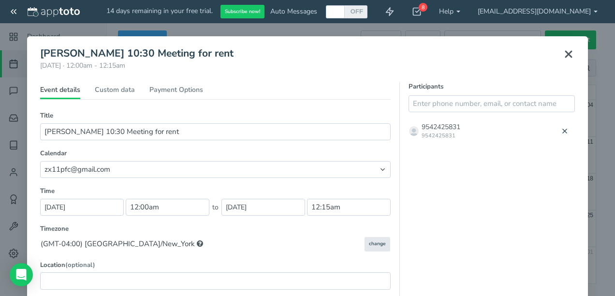
click at [472, 135] on div "9542425831 9542425831" at bounding box center [477, 130] width 155 height 25
click at [461, 100] on input "text" at bounding box center [491, 103] width 166 height 17
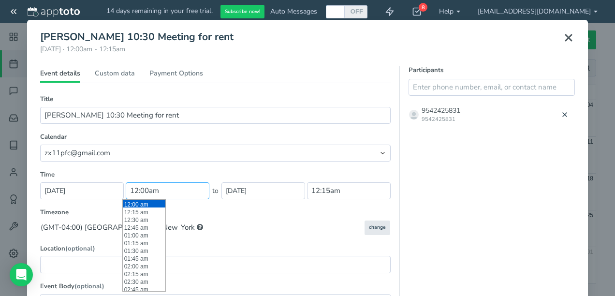
click at [184, 194] on input "12:00am" at bounding box center [168, 190] width 84 height 17
click at [145, 239] on li "10:30 am" at bounding box center [144, 238] width 43 height 8
type input "10:30 am"
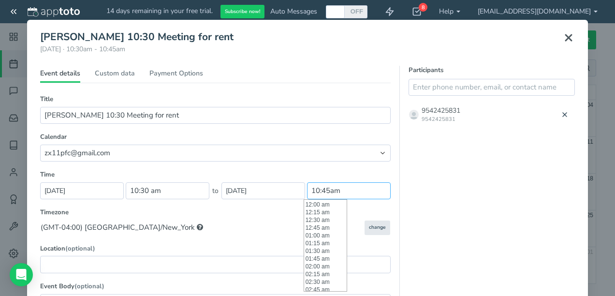
scroll to position [332, 0]
click at [348, 190] on input "10:45am" at bounding box center [349, 190] width 84 height 17
click at [330, 243] on li "12:00 pm" at bounding box center [325, 242] width 43 height 8
type input "12:00 pm"
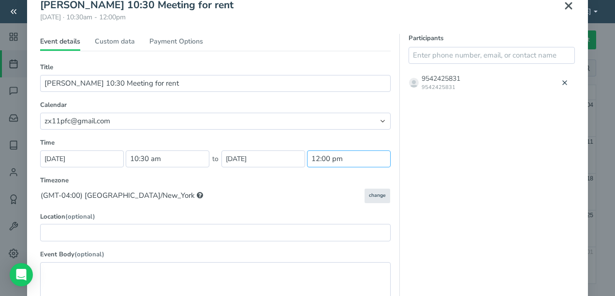
scroll to position [82, 0]
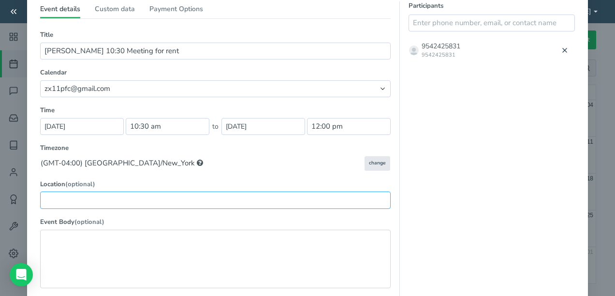
click at [167, 198] on input "text" at bounding box center [215, 199] width 350 height 17
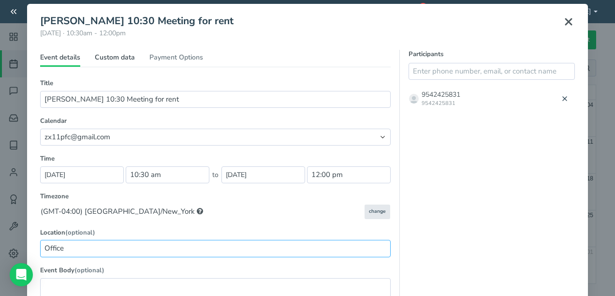
type input "Office"
click at [118, 56] on link "Custom data" at bounding box center [115, 60] width 40 height 14
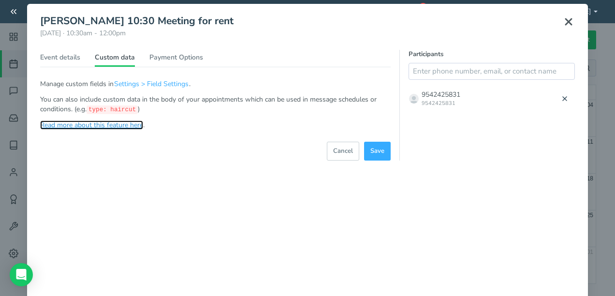
click at [114, 125] on link "Read more about this feature here" at bounding box center [91, 124] width 103 height 9
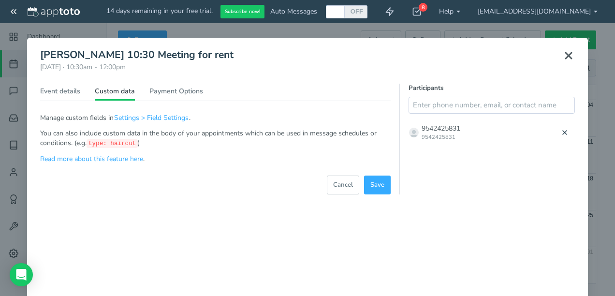
click at [453, 137] on div "9542425831" at bounding box center [440, 137] width 39 height 8
click at [59, 88] on link "Event details" at bounding box center [60, 94] width 40 height 14
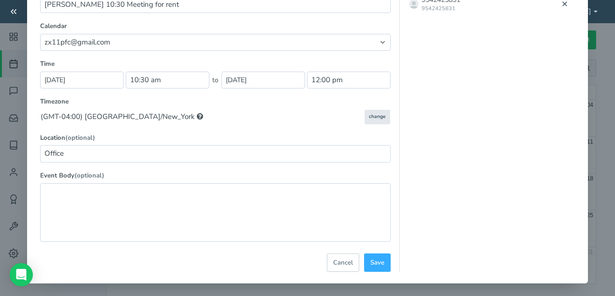
scroll to position [130, 0]
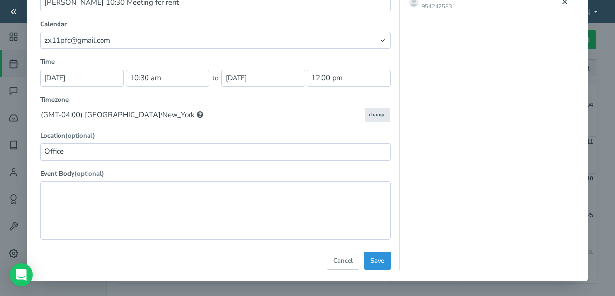
click at [366, 254] on button "Save" at bounding box center [377, 260] width 27 height 19
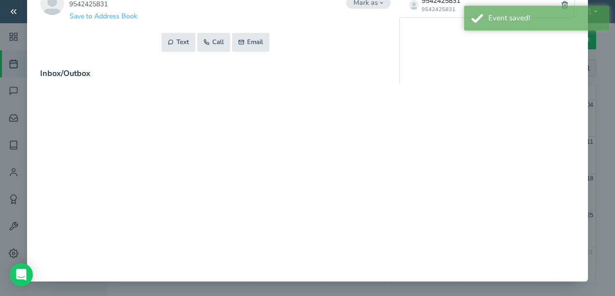
scroll to position [128, 0]
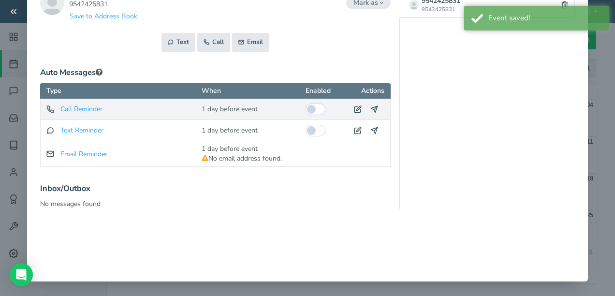
click at [317, 107] on input "checkbox" at bounding box center [315, 109] width 20 height 12
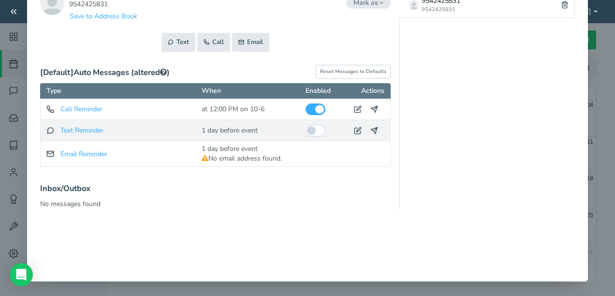
click at [308, 130] on input "checkbox" at bounding box center [315, 131] width 20 height 12
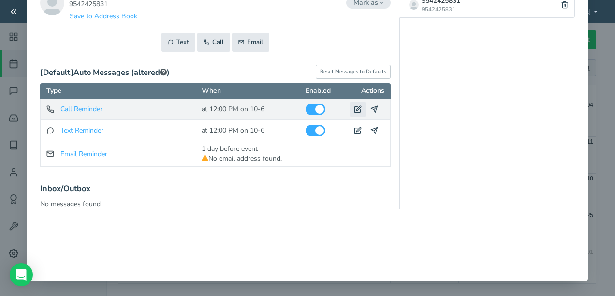
click at [354, 108] on icon at bounding box center [358, 109] width 8 height 8
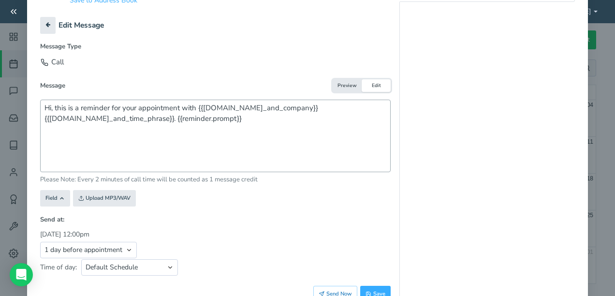
scroll to position [176, 0]
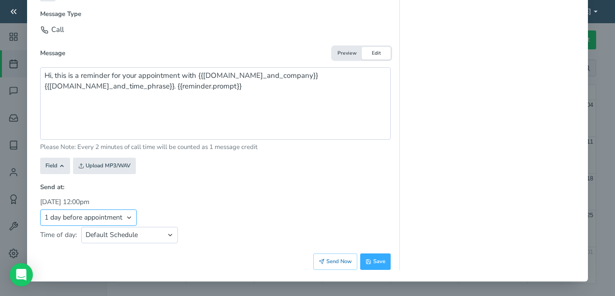
click at [125, 215] on select "Appointment start time Day of appointment 1 day before appointment 2 days befor…" at bounding box center [88, 217] width 97 height 16
select select "string:-60"
click at [40, 209] on select "Appointment start time Day of appointment 1 day before appointment 2 days befor…" at bounding box center [88, 217] width 97 height 16
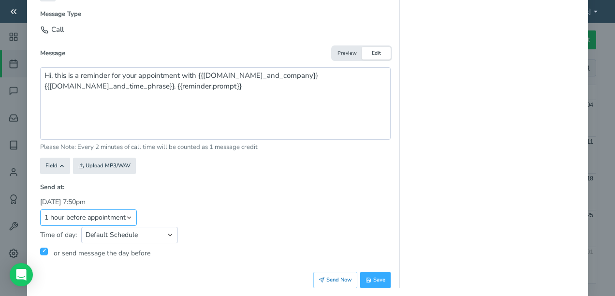
scroll to position [192, 0]
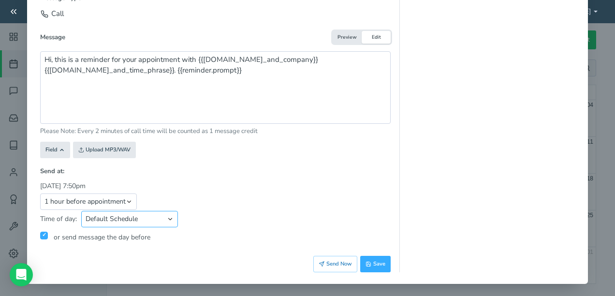
click at [168, 219] on select "Default Schedule Custom Schedule Any" at bounding box center [129, 219] width 97 height 16
click at [368, 259] on button "Save" at bounding box center [375, 264] width 30 height 16
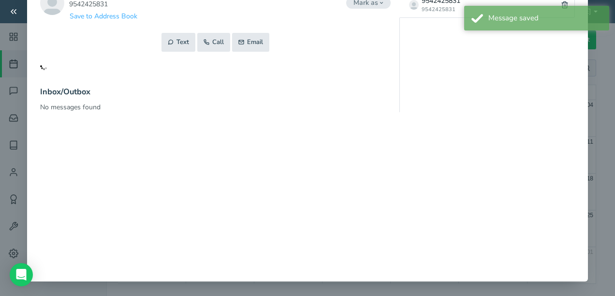
scroll to position [128, 0]
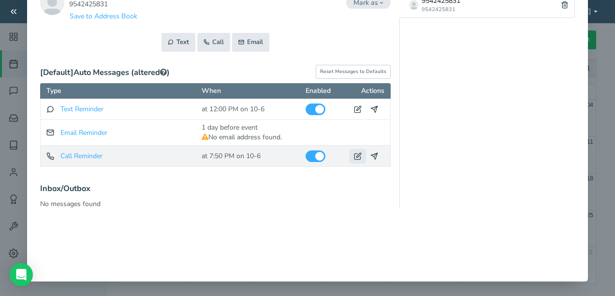
click at [355, 154] on icon at bounding box center [358, 156] width 8 height 8
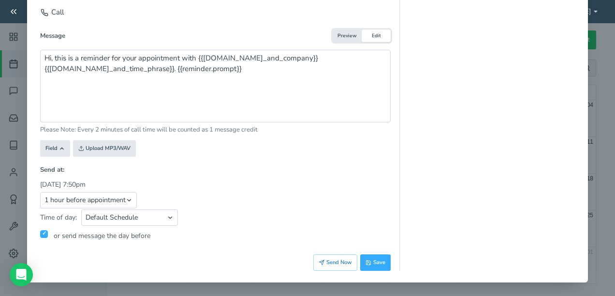
scroll to position [194, 0]
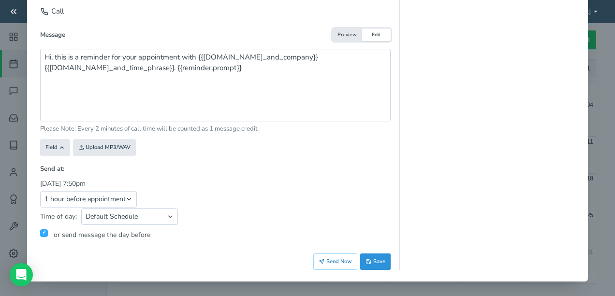
click at [375, 261] on span "Save" at bounding box center [375, 262] width 20 height 8
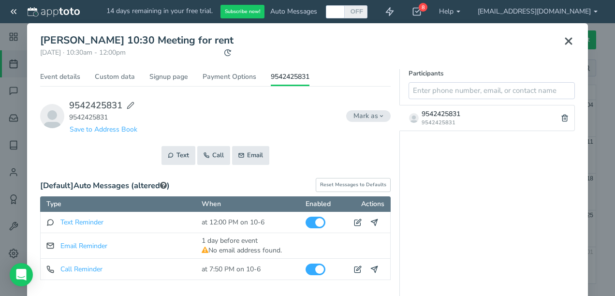
scroll to position [0, 0]
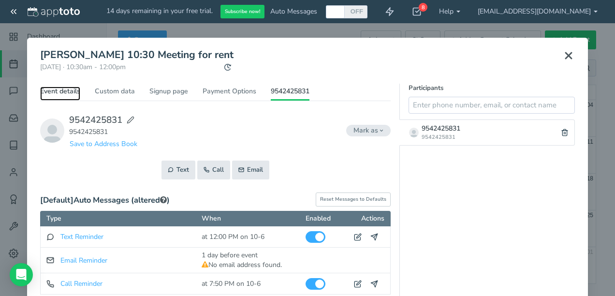
click at [55, 93] on link "Event details" at bounding box center [60, 94] width 40 height 14
type input "Office"
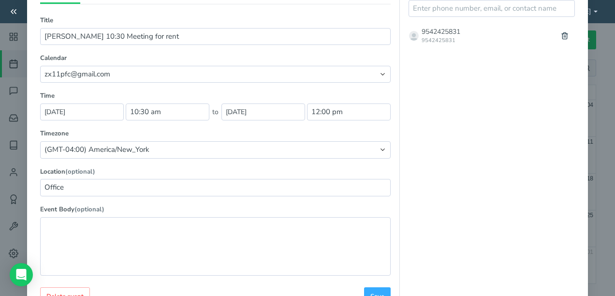
scroll to position [132, 0]
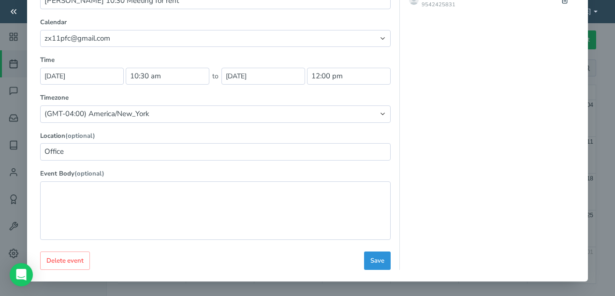
click at [366, 259] on button "Save" at bounding box center [377, 260] width 27 height 19
click at [366, 260] on button "Save" at bounding box center [377, 260] width 27 height 19
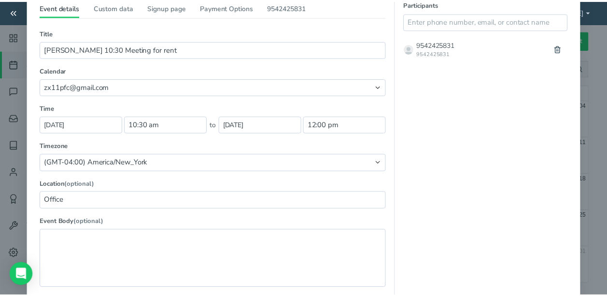
scroll to position [0, 0]
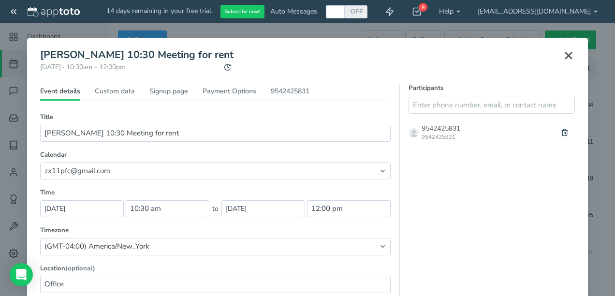
click at [565, 56] on use at bounding box center [568, 56] width 6 height 6
